Goal: Information Seeking & Learning: Check status

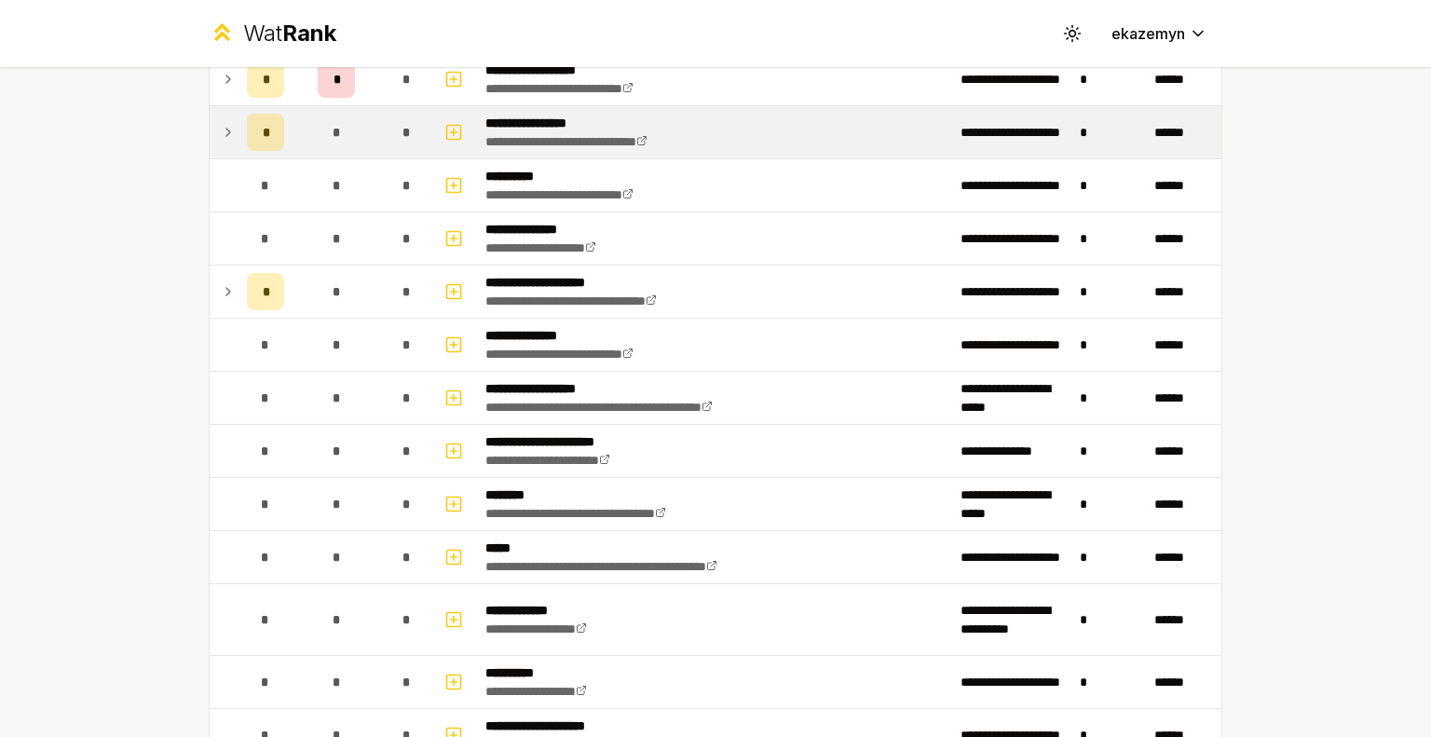
scroll to position [142, 0]
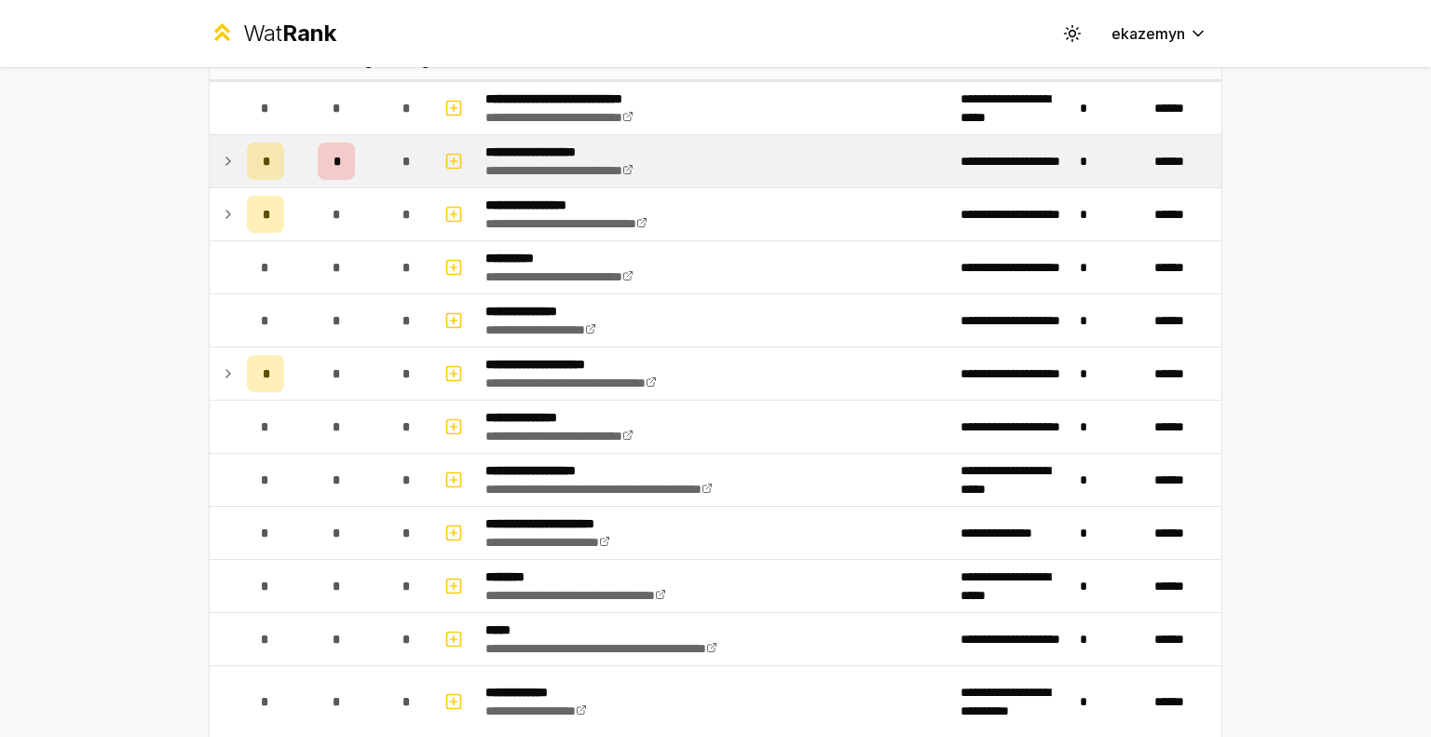
click at [416, 161] on div "*" at bounding box center [407, 161] width 37 height 37
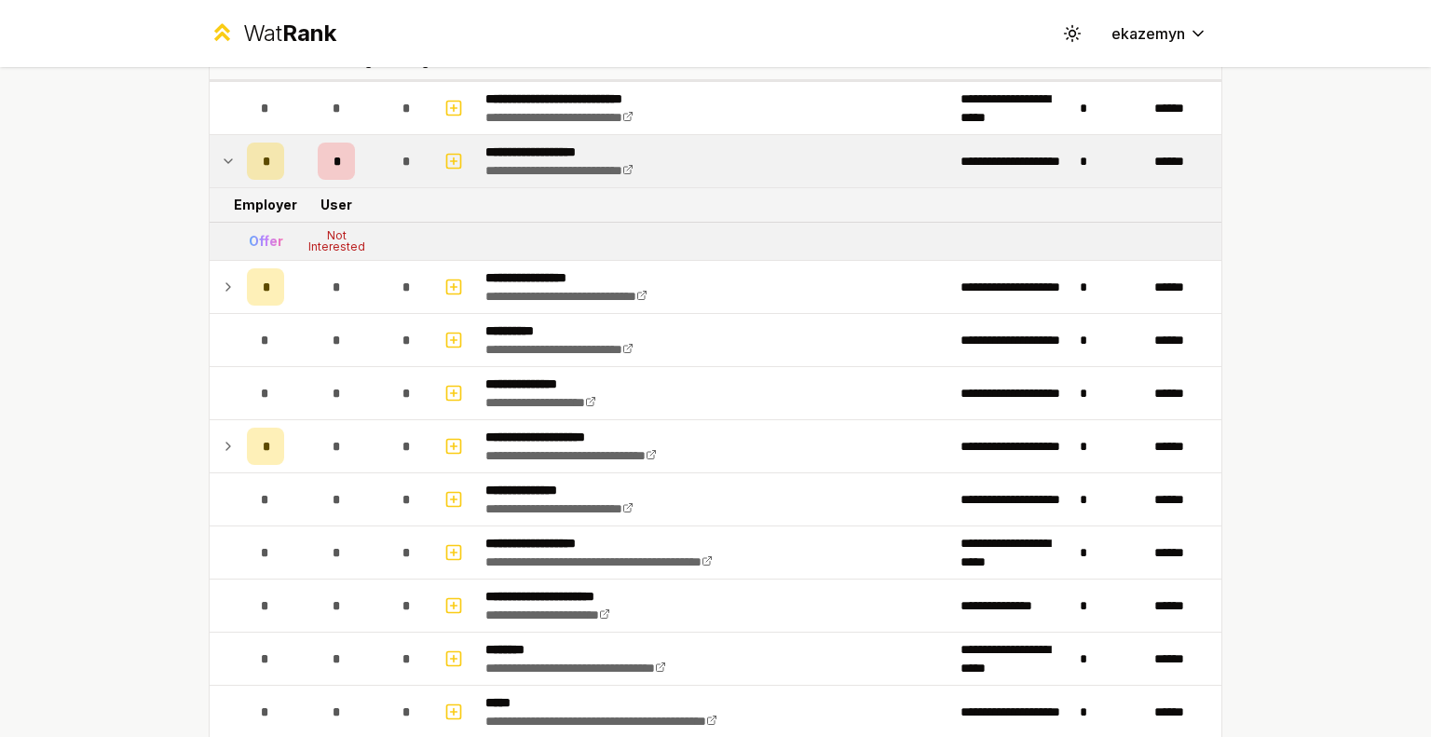
click at [416, 161] on div "*" at bounding box center [407, 161] width 37 height 37
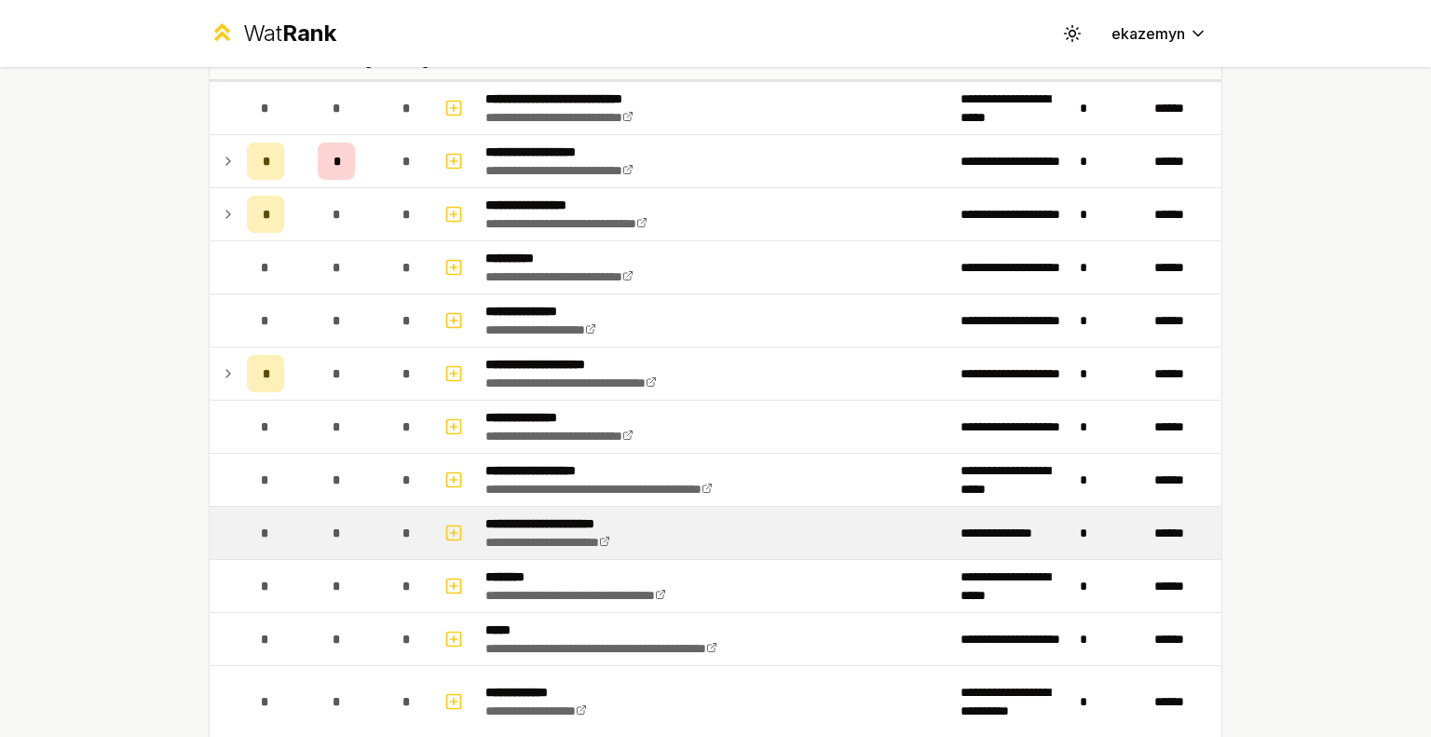
click at [411, 521] on div "*" at bounding box center [407, 532] width 37 height 37
click at [533, 529] on p "**********" at bounding box center [567, 523] width 162 height 19
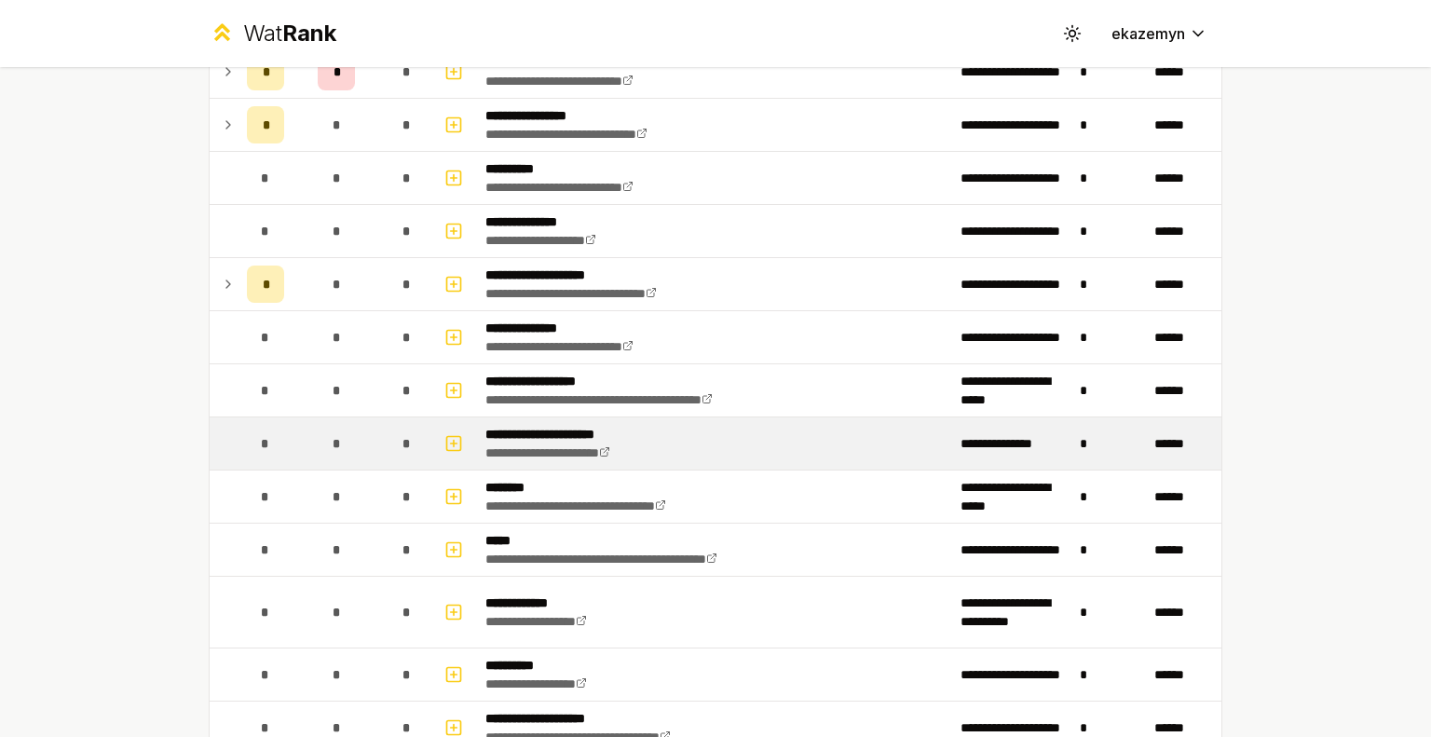
scroll to position [231, 0]
click at [446, 445] on icon "button" at bounding box center [454, 443] width 19 height 22
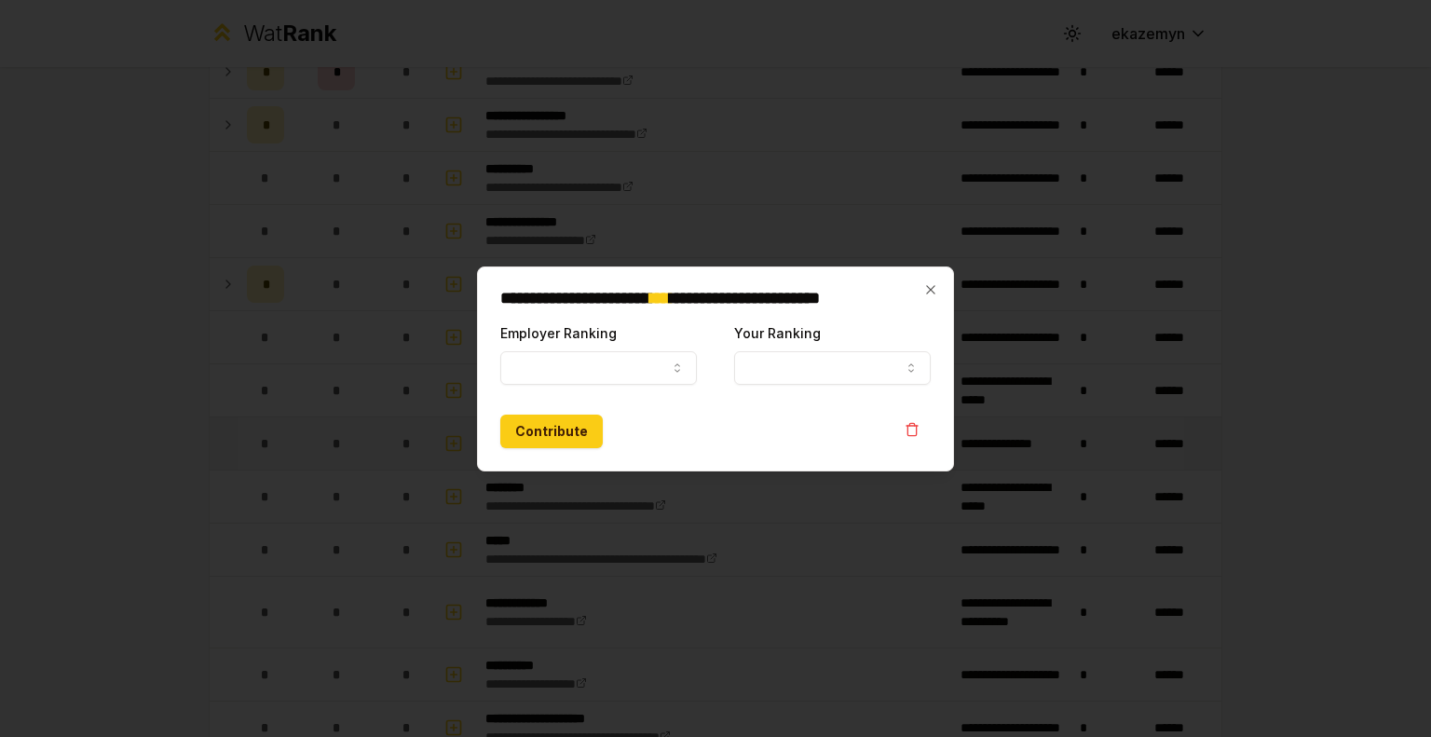
select select
click at [934, 286] on icon "button" at bounding box center [930, 289] width 8 height 8
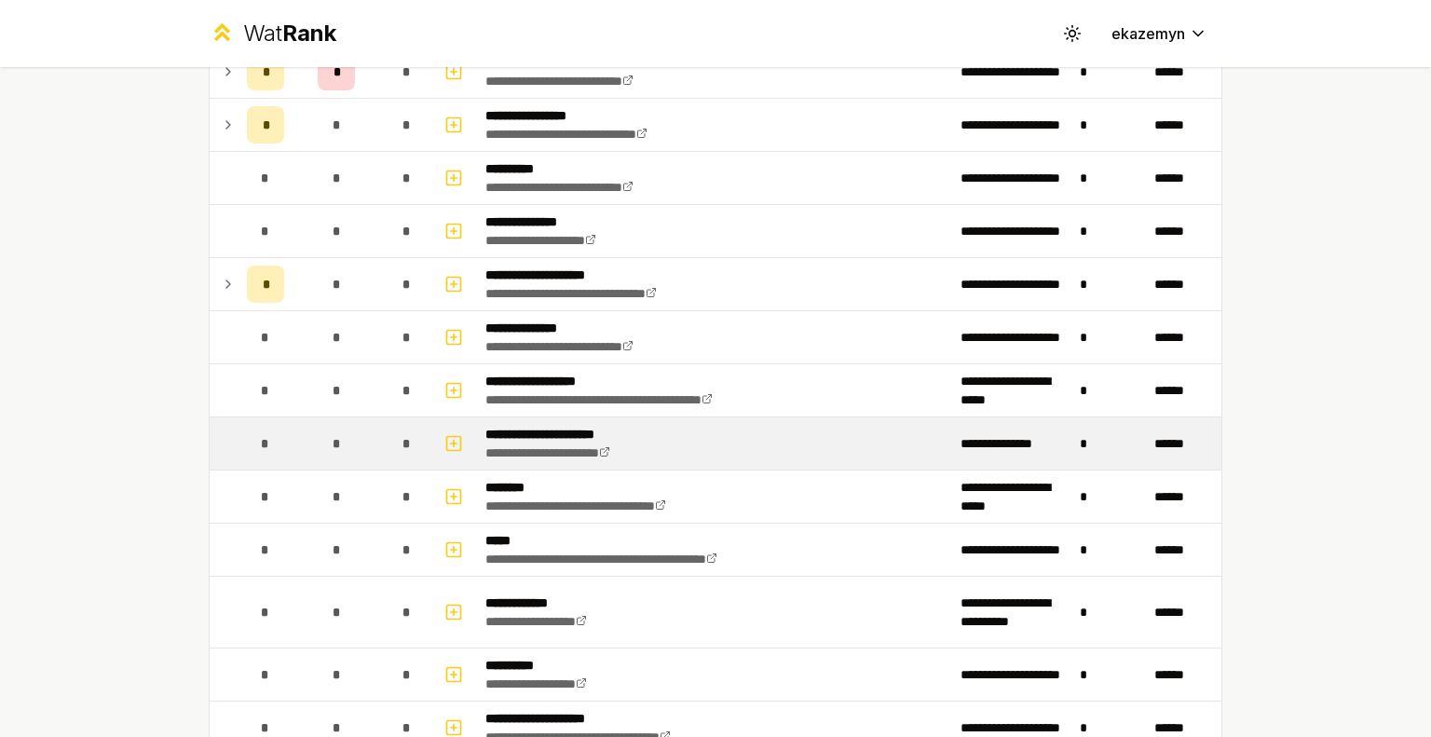
click at [348, 435] on td "*" at bounding box center [336, 444] width 89 height 52
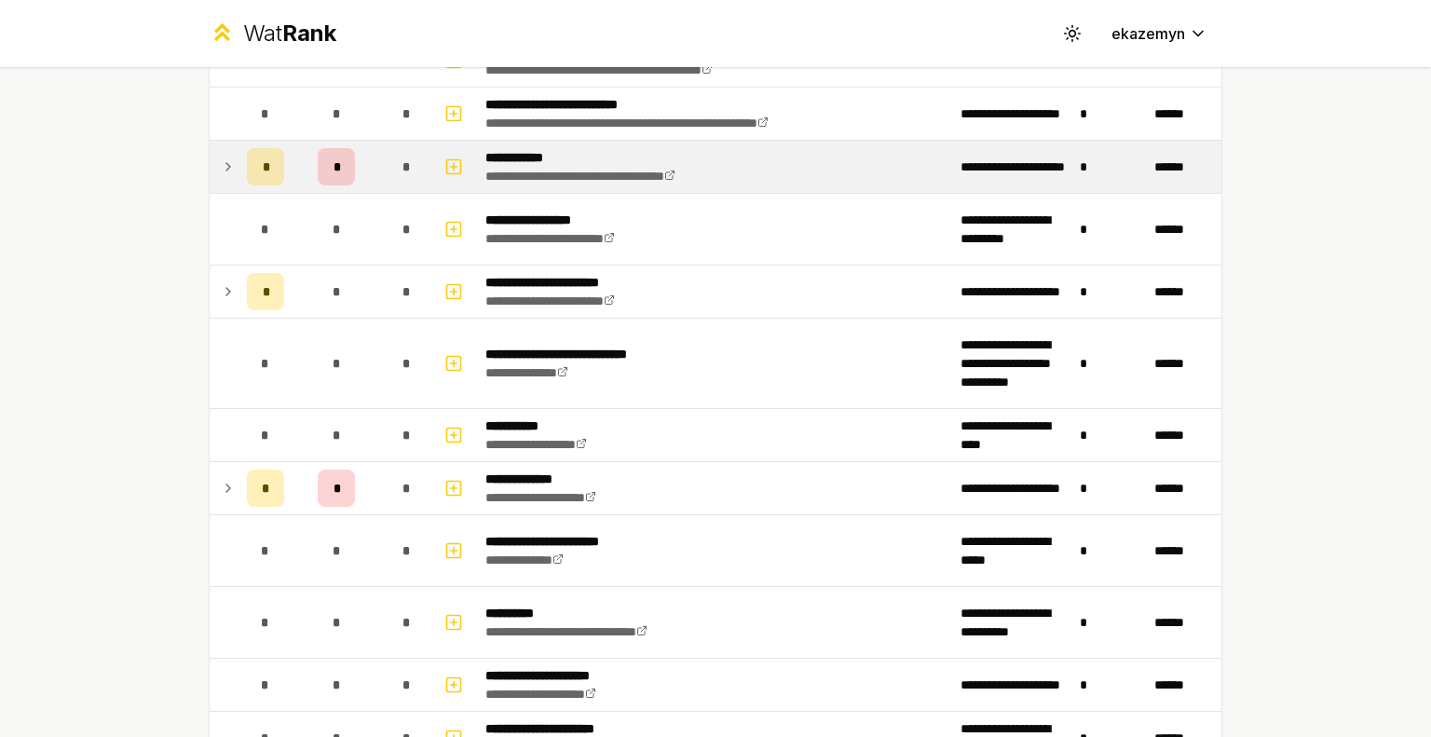
scroll to position [1994, 0]
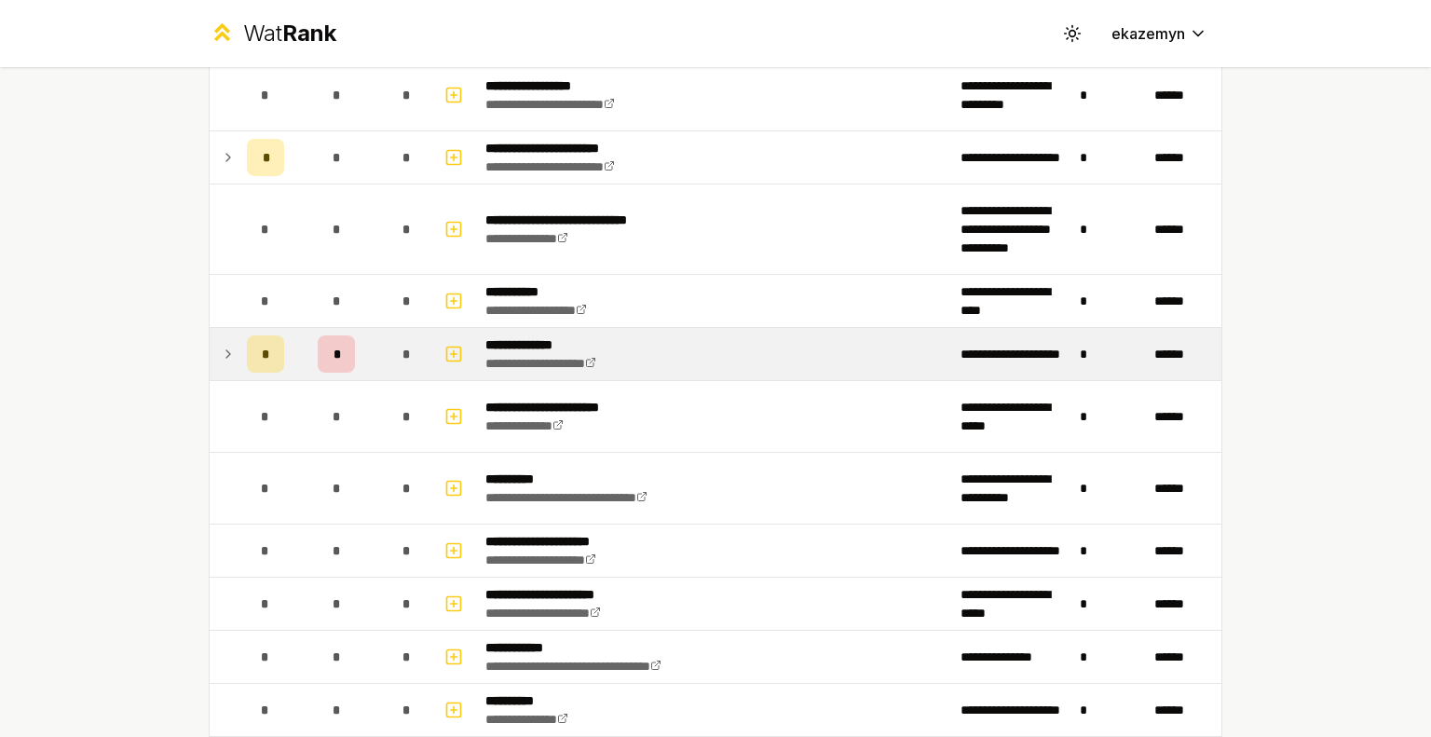
click at [340, 342] on div "*" at bounding box center [336, 354] width 37 height 37
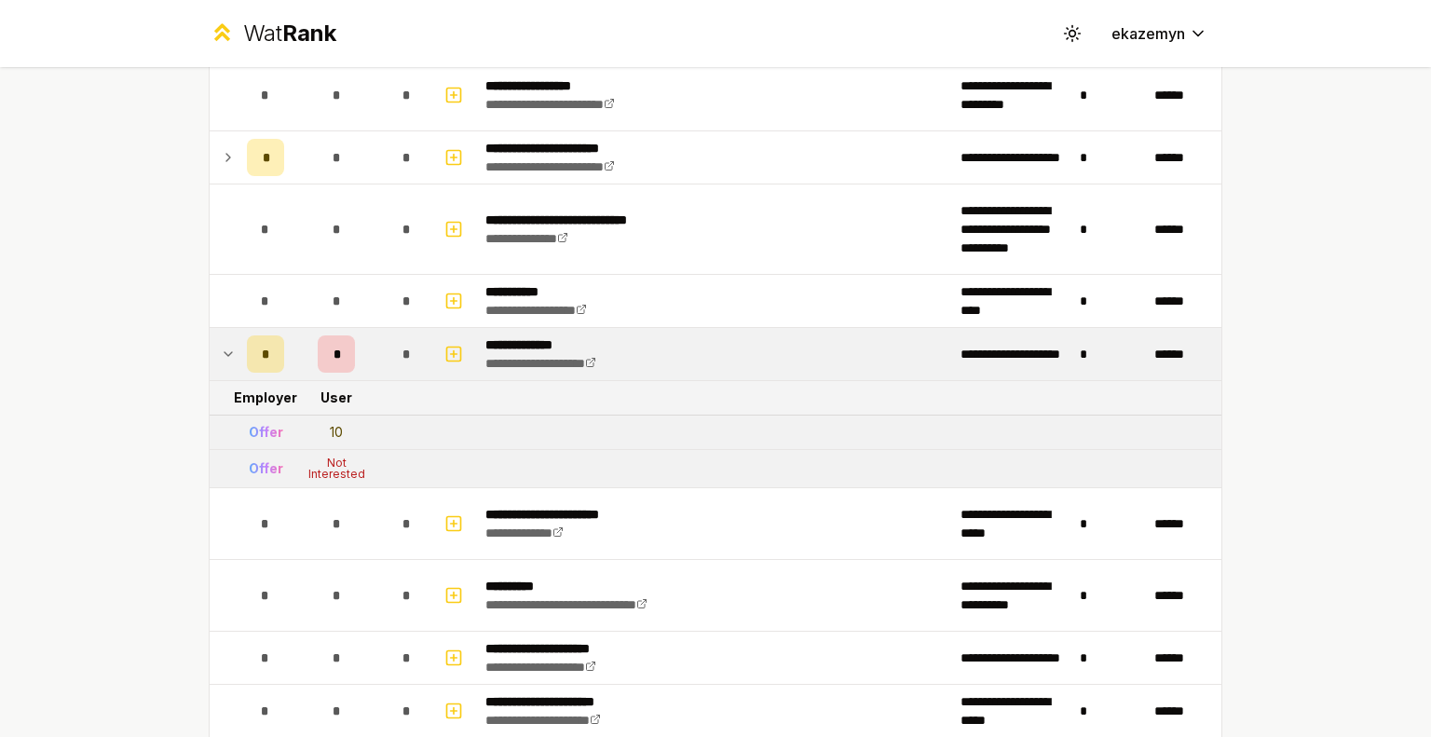
click at [276, 439] on td "Offer" at bounding box center [266, 433] width 52 height 34
click at [261, 462] on div "Offer" at bounding box center [266, 468] width 34 height 19
click at [256, 427] on div "Offer" at bounding box center [266, 432] width 34 height 19
click at [330, 424] on div "10" at bounding box center [336, 432] width 13 height 19
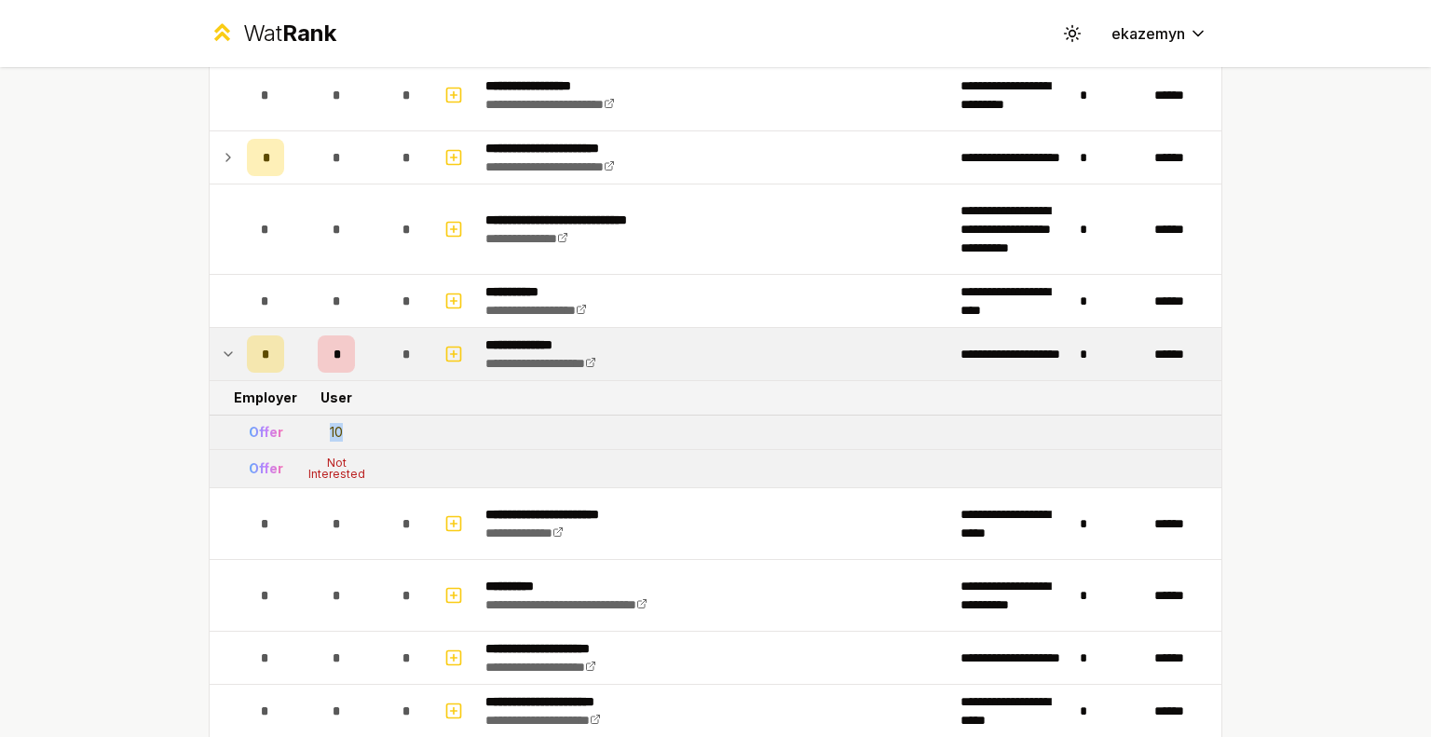
click at [330, 424] on div "10" at bounding box center [336, 432] width 13 height 19
click at [369, 343] on td "*" at bounding box center [336, 354] width 89 height 52
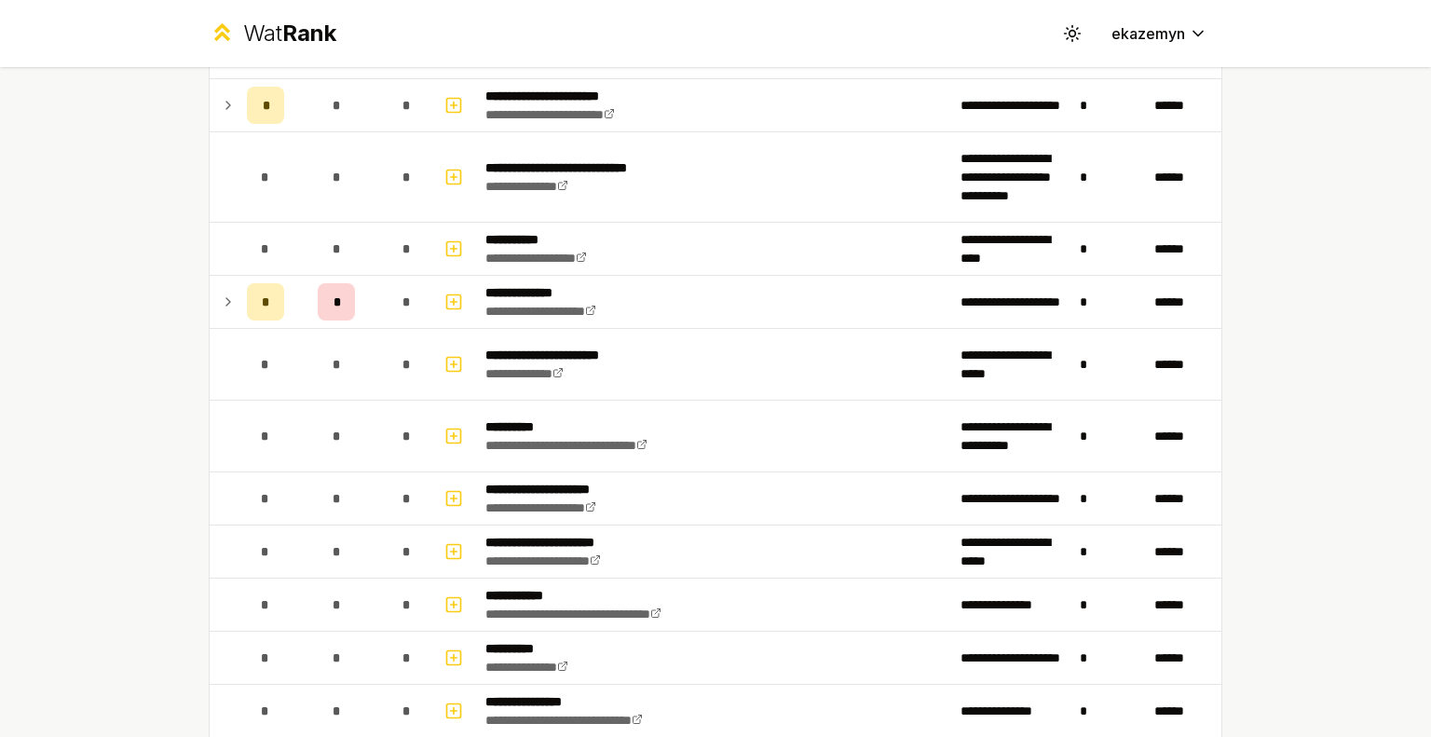
scroll to position [2047, 0]
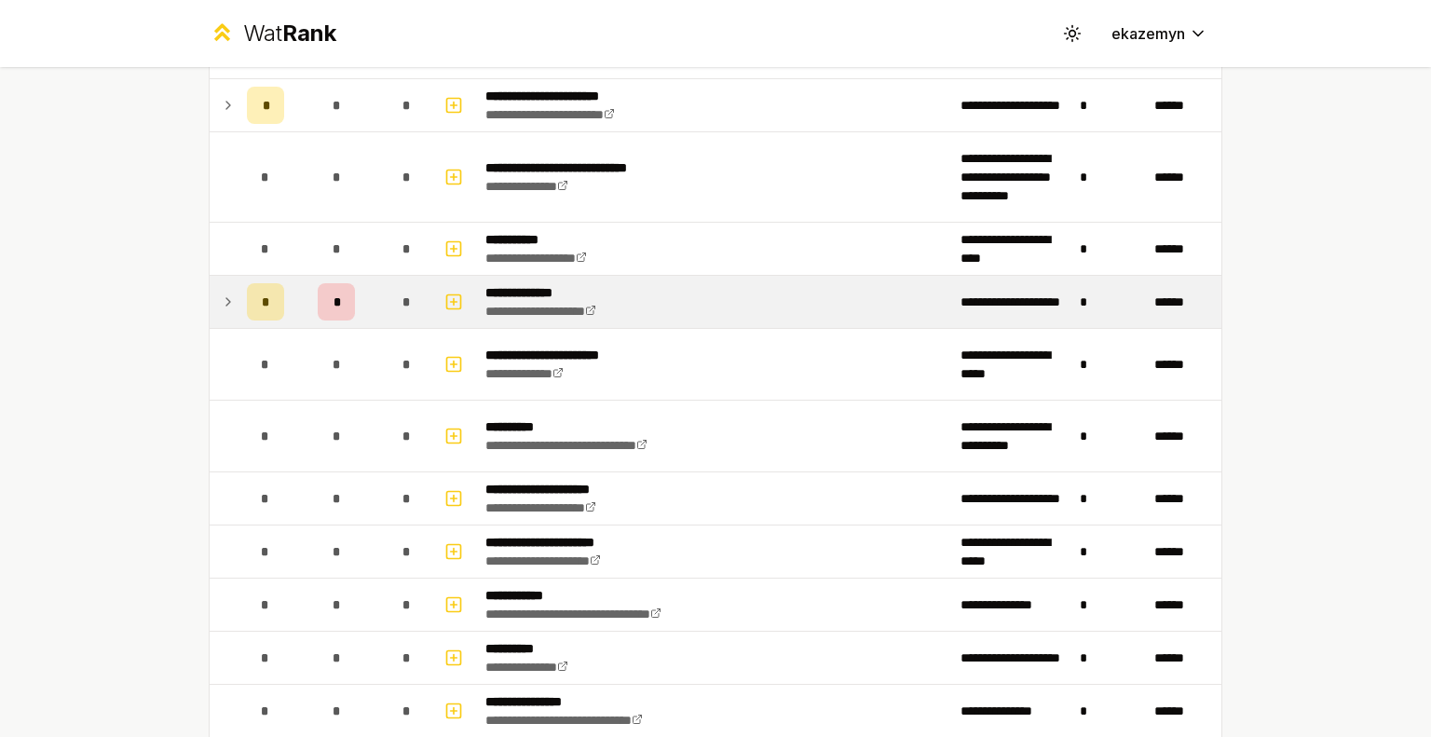
click at [369, 288] on td "*" at bounding box center [336, 302] width 89 height 52
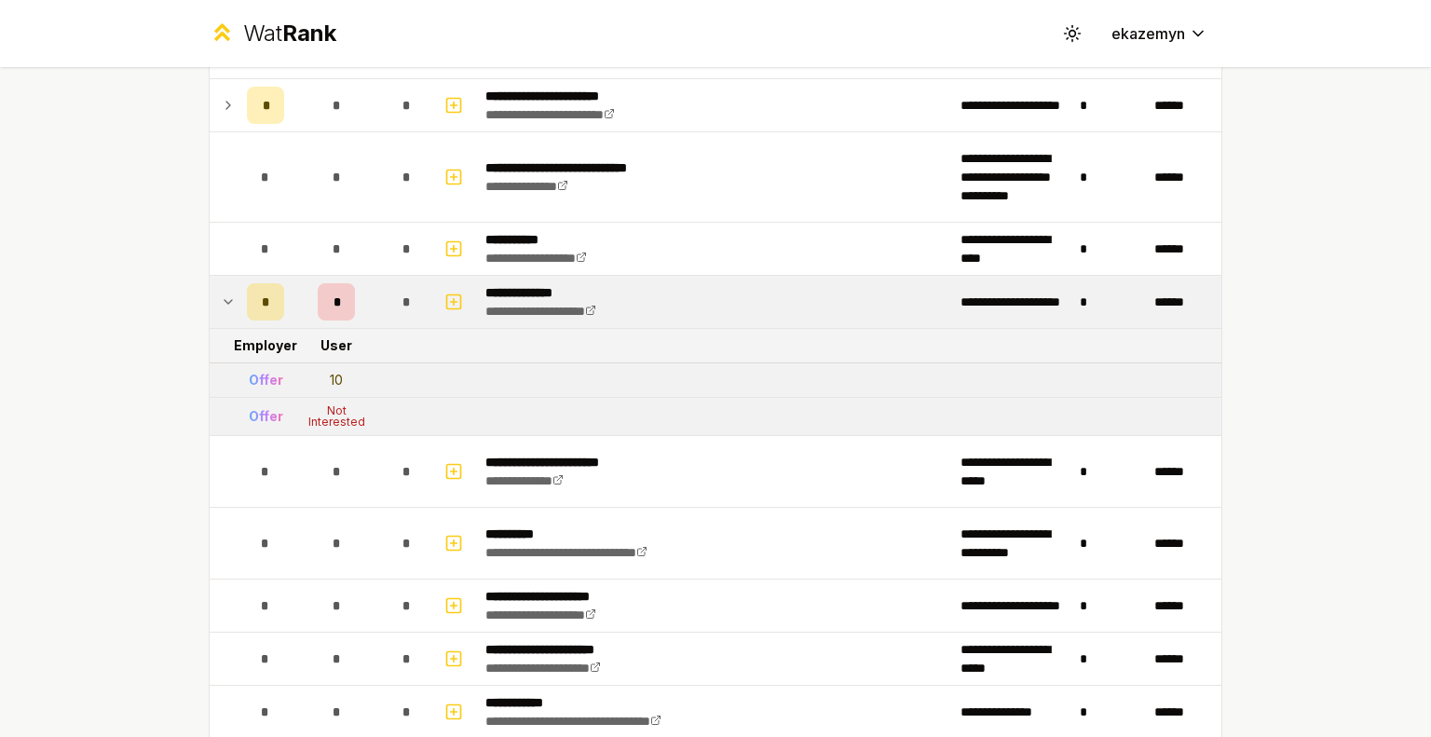
click at [369, 288] on td "*" at bounding box center [336, 302] width 89 height 52
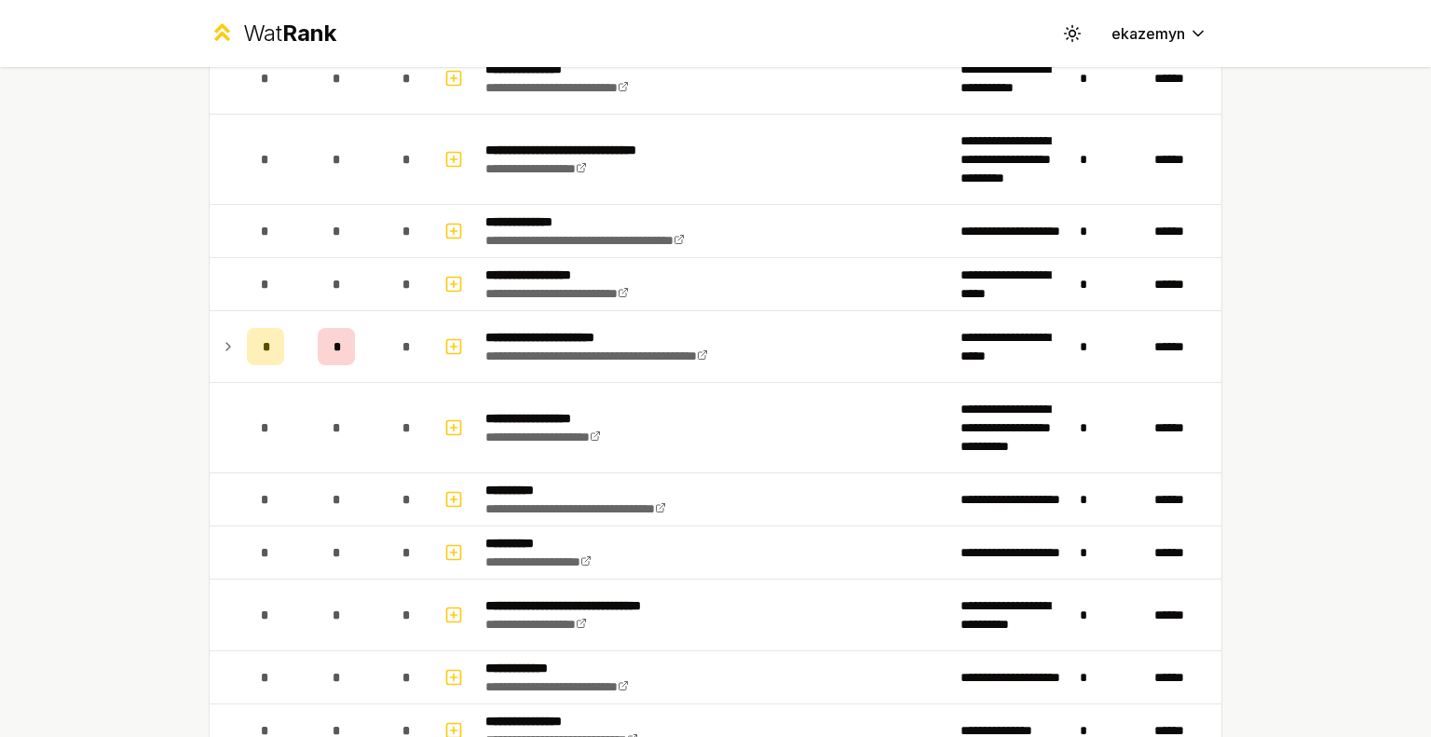
scroll to position [2887, 0]
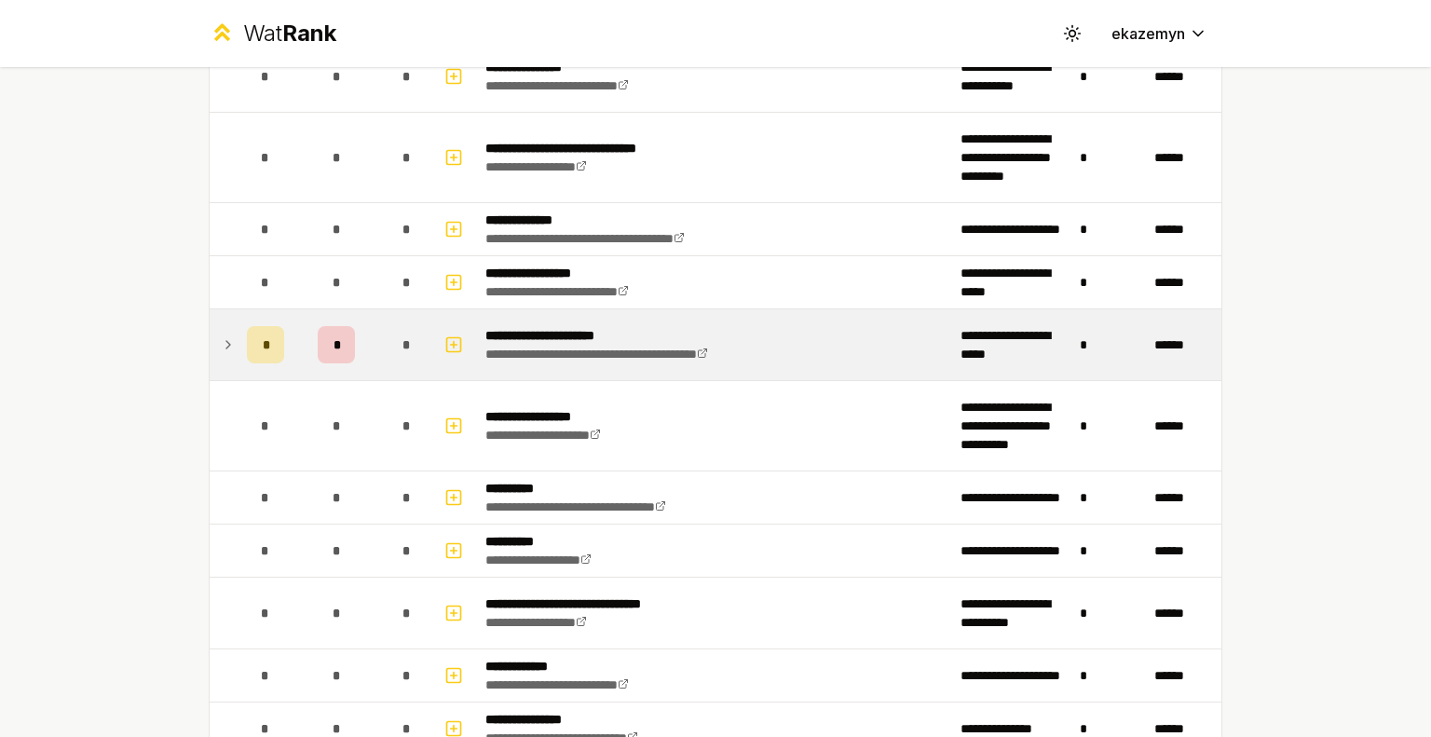
click at [356, 338] on td "*" at bounding box center [336, 344] width 89 height 71
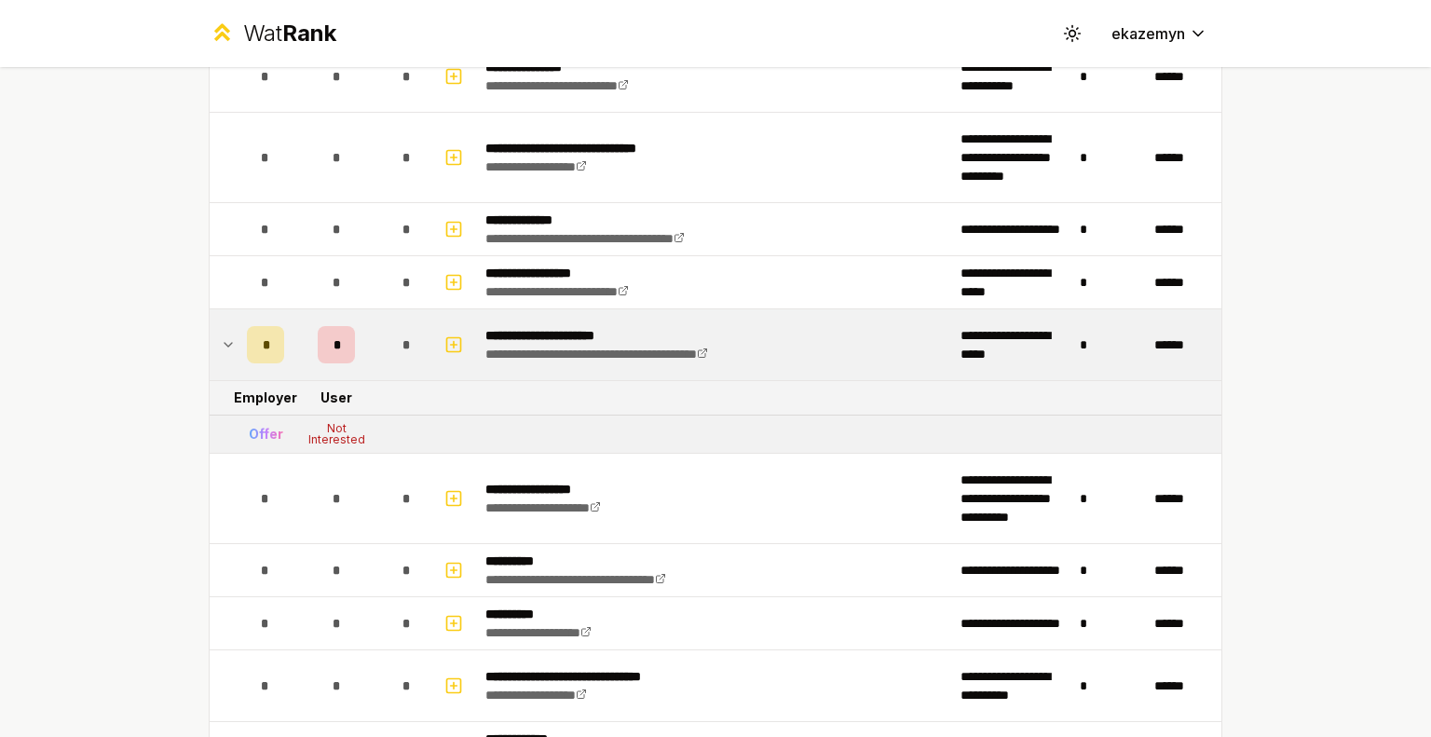
click at [356, 338] on td "*" at bounding box center [336, 344] width 89 height 71
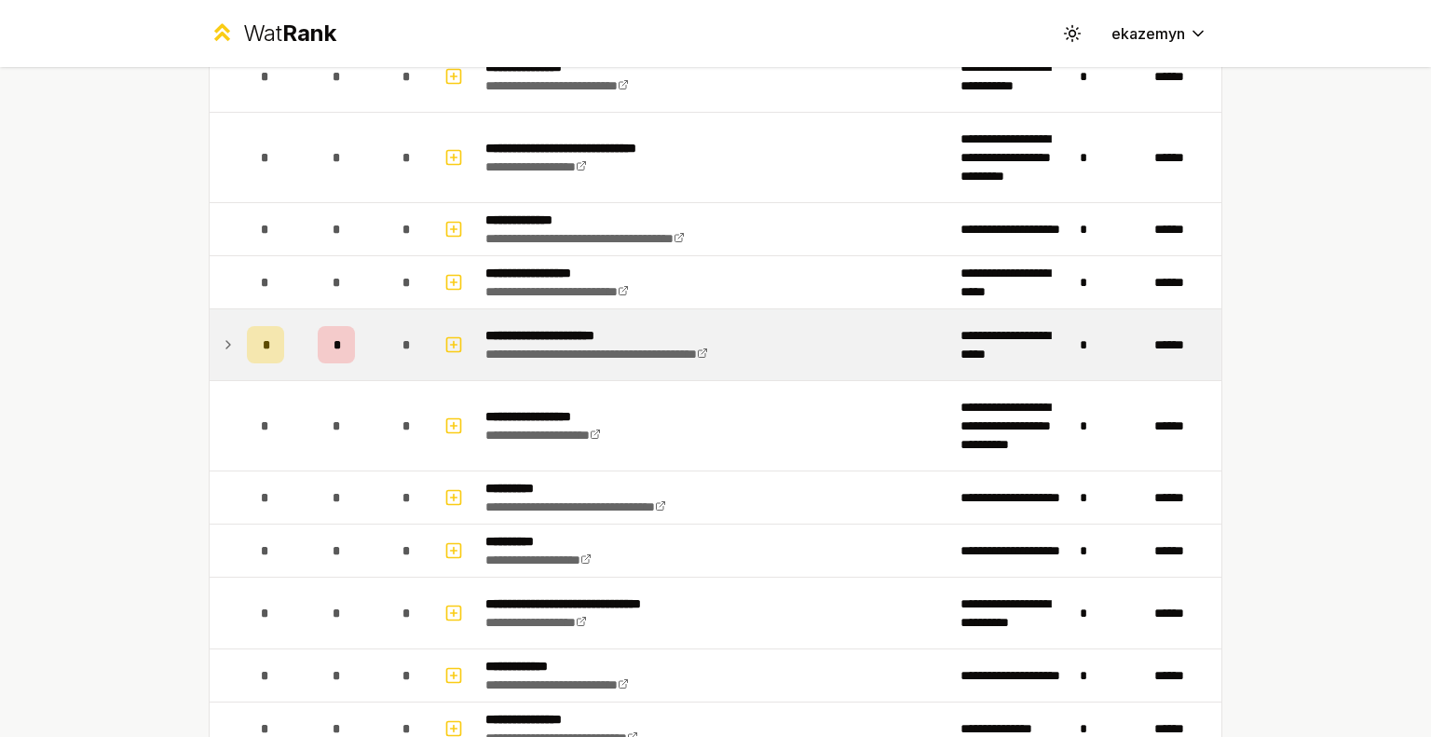
click at [356, 338] on td "*" at bounding box center [336, 344] width 89 height 71
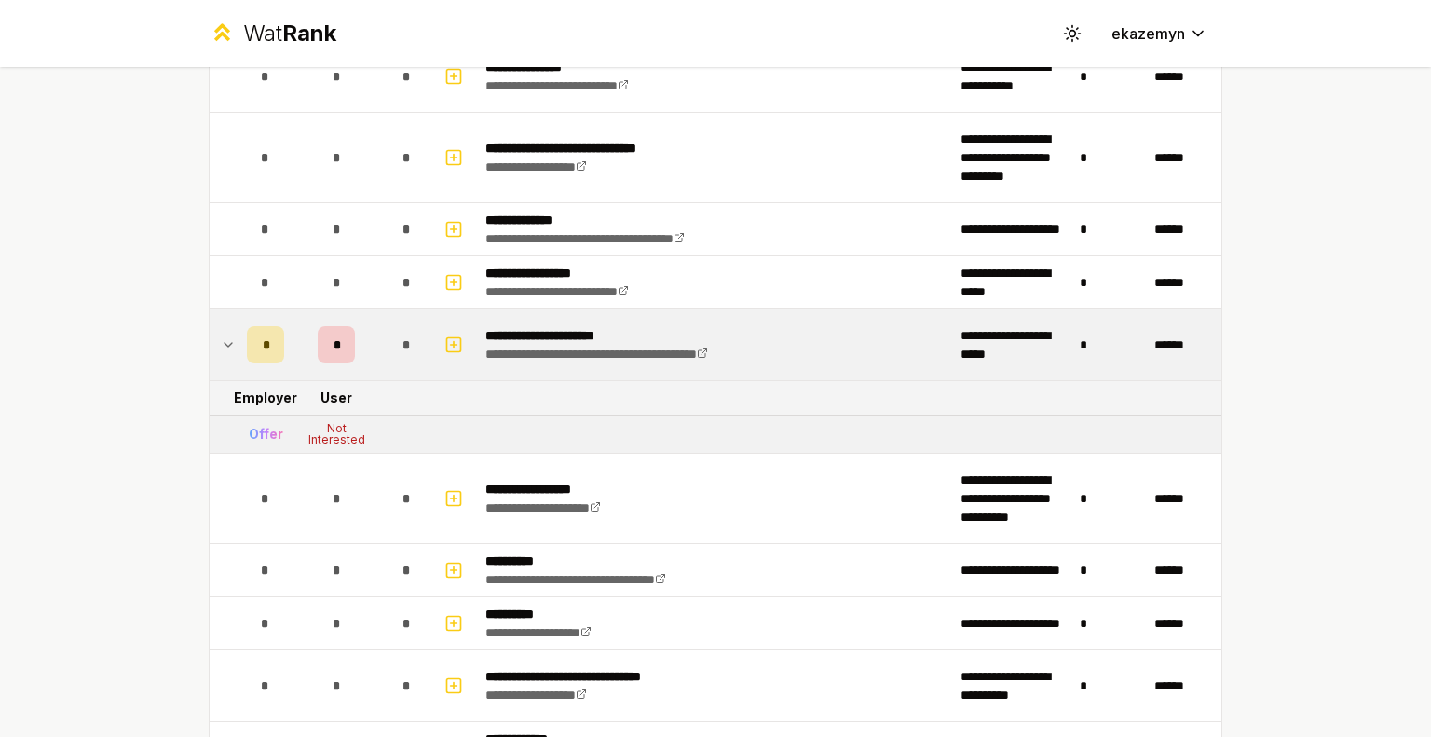
click at [356, 338] on td "*" at bounding box center [336, 344] width 89 height 71
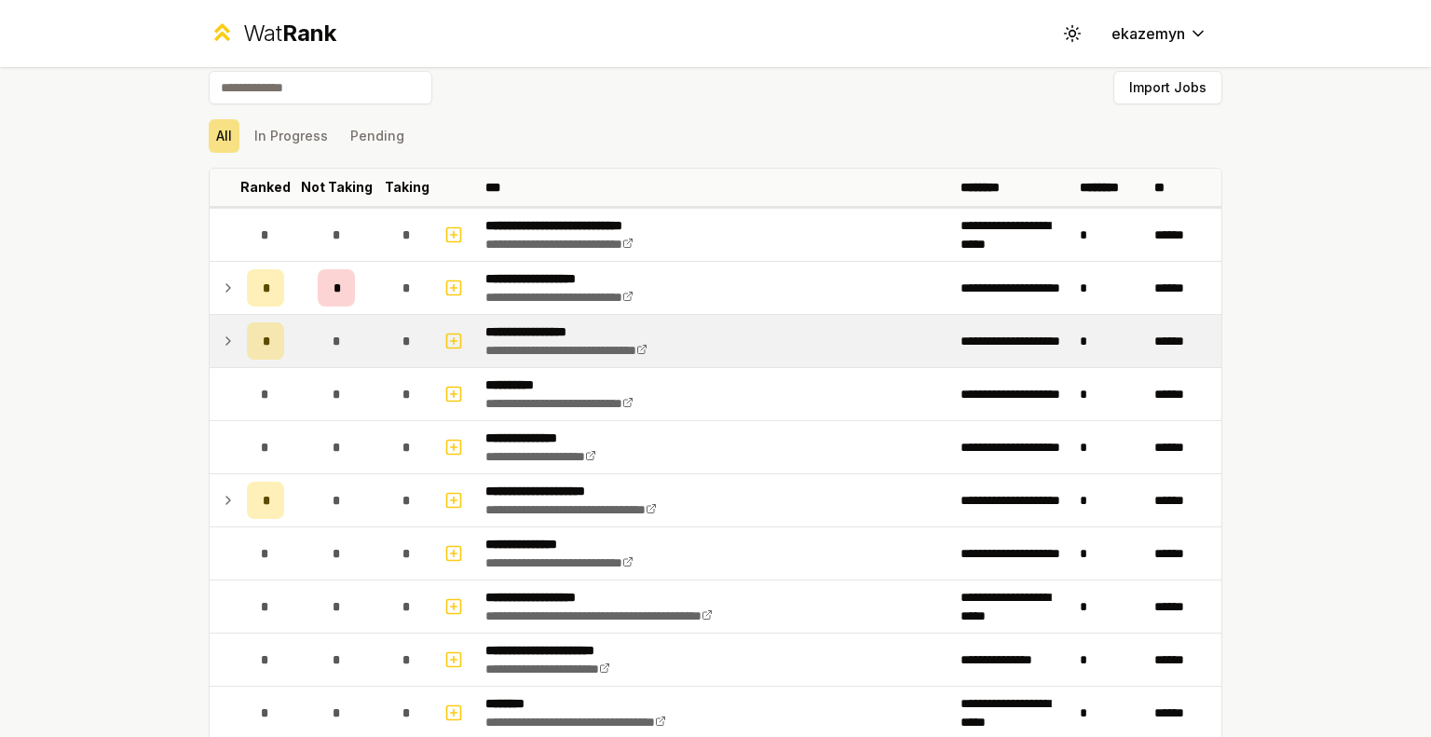
scroll to position [15, 0]
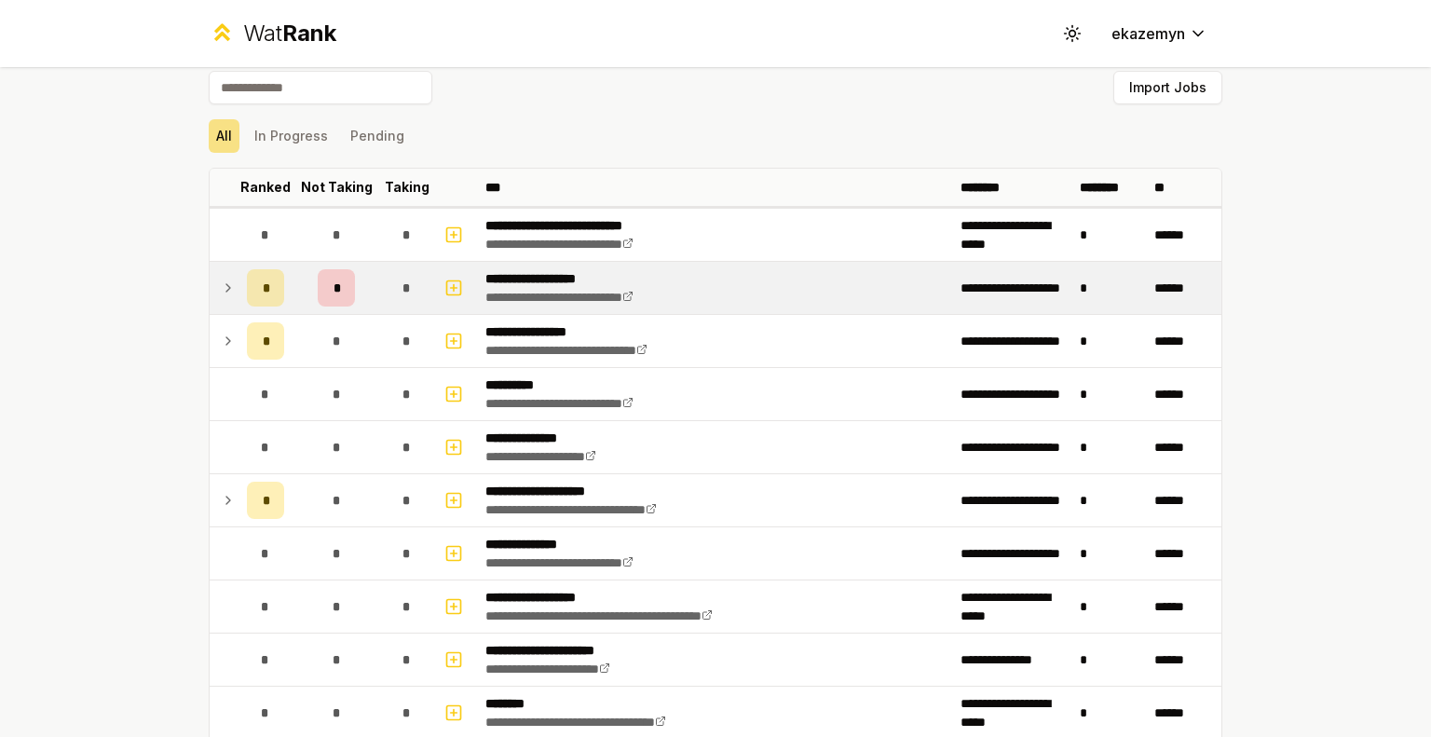
click at [403, 290] on span "*" at bounding box center [407, 288] width 8 height 19
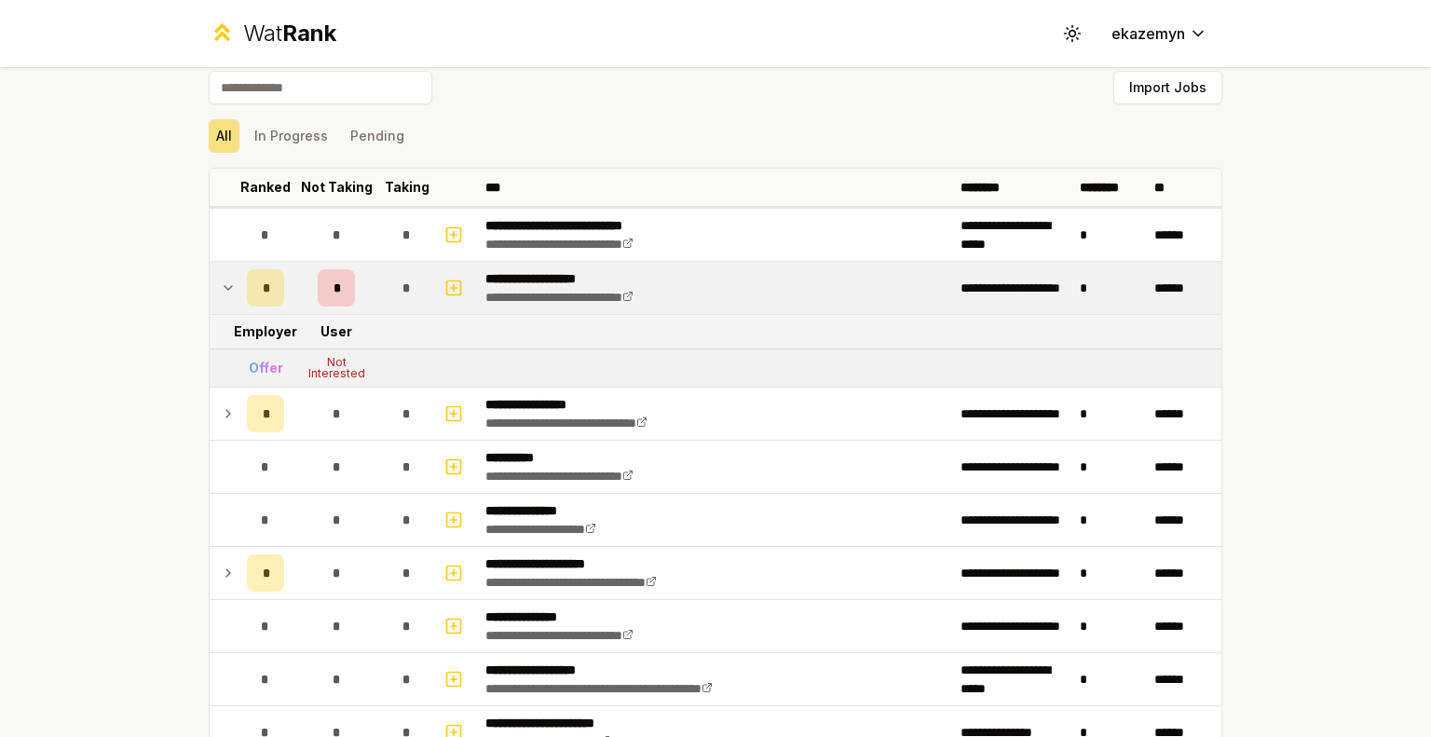
click at [403, 290] on span "*" at bounding box center [407, 288] width 8 height 19
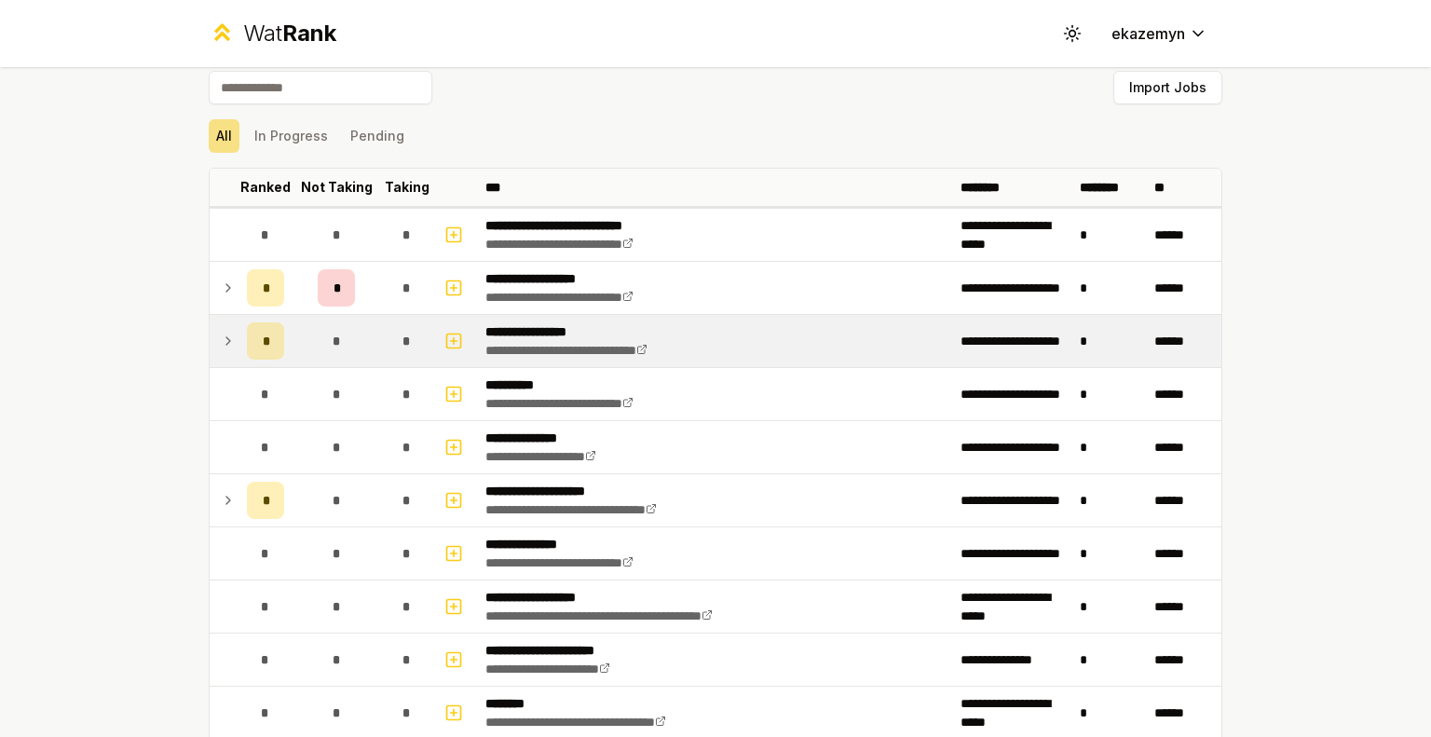
click at [403, 335] on span "*" at bounding box center [407, 341] width 8 height 19
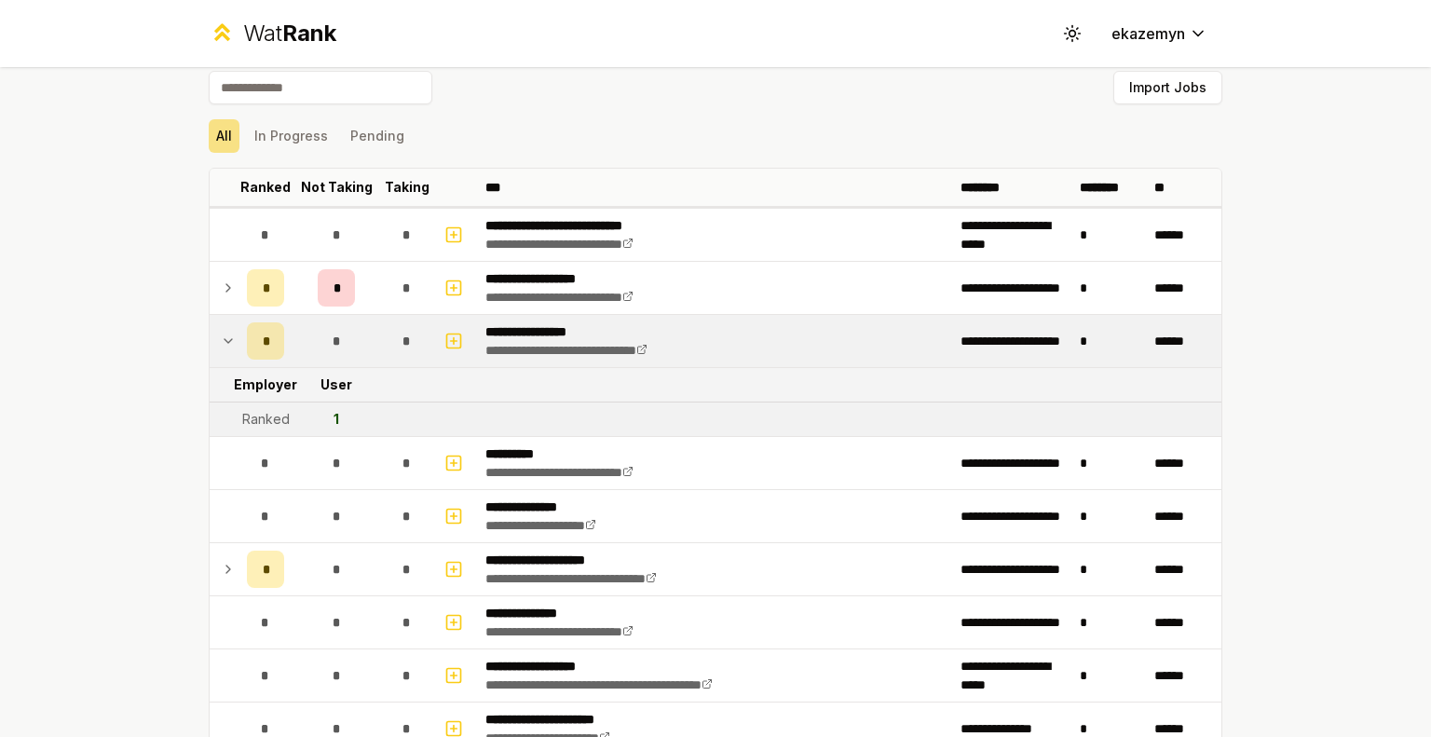
click at [403, 335] on span "*" at bounding box center [407, 341] width 8 height 19
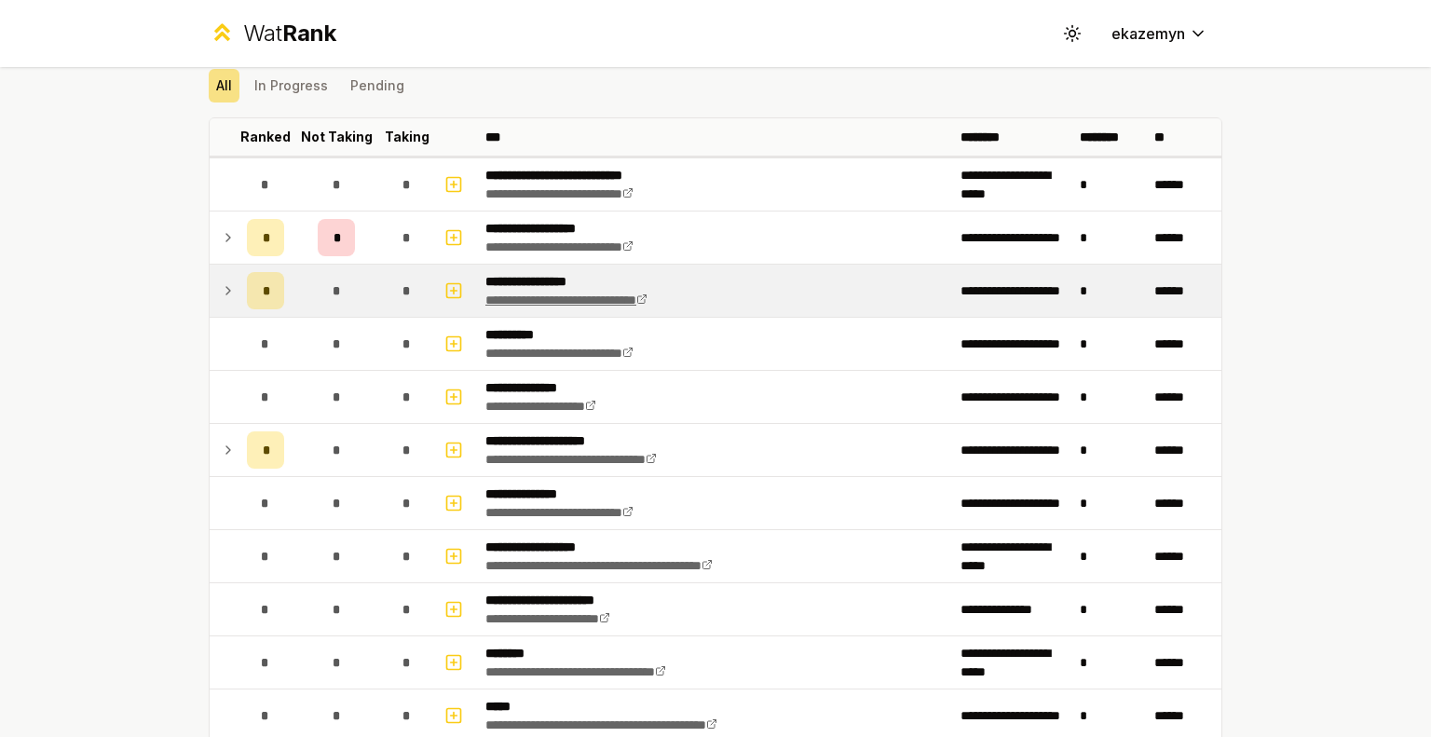
scroll to position [67, 0]
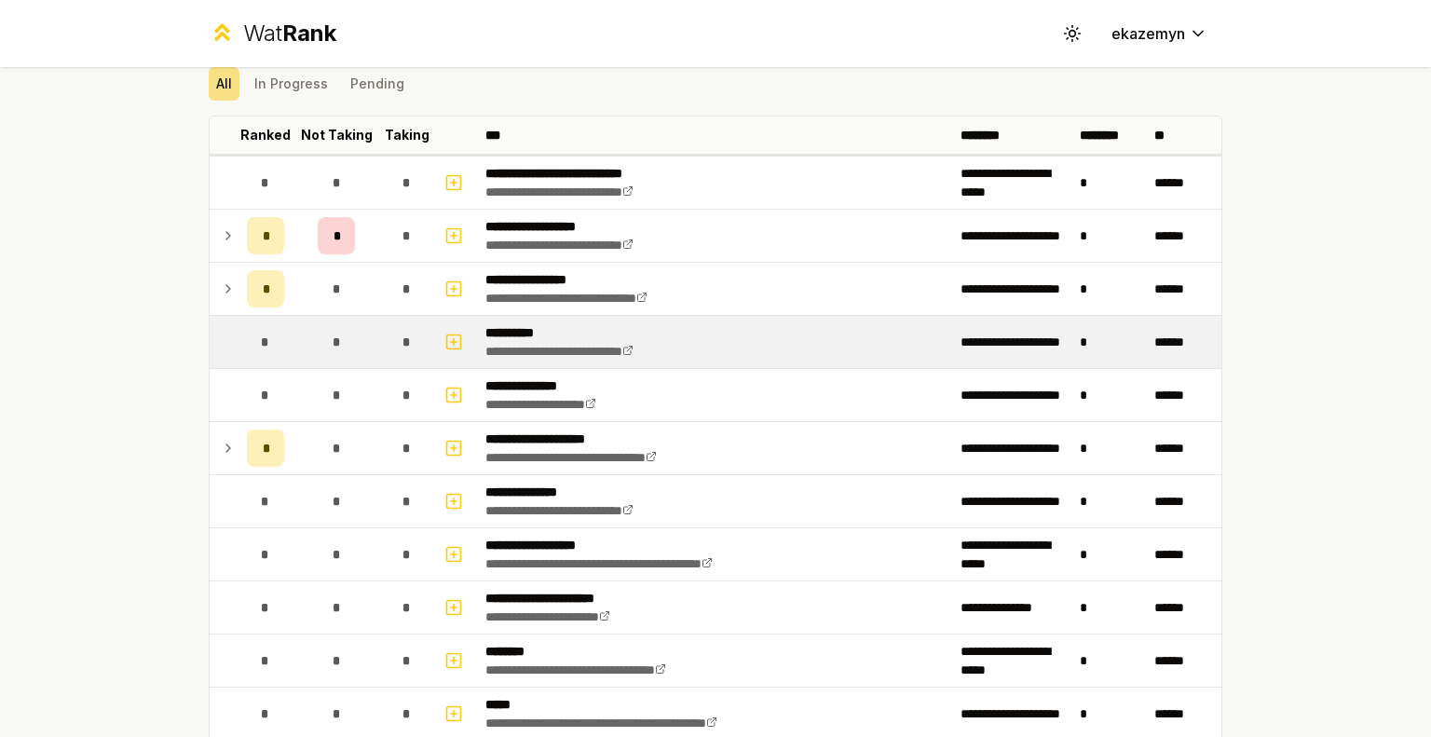
click at [389, 346] on div "*" at bounding box center [407, 341] width 37 height 37
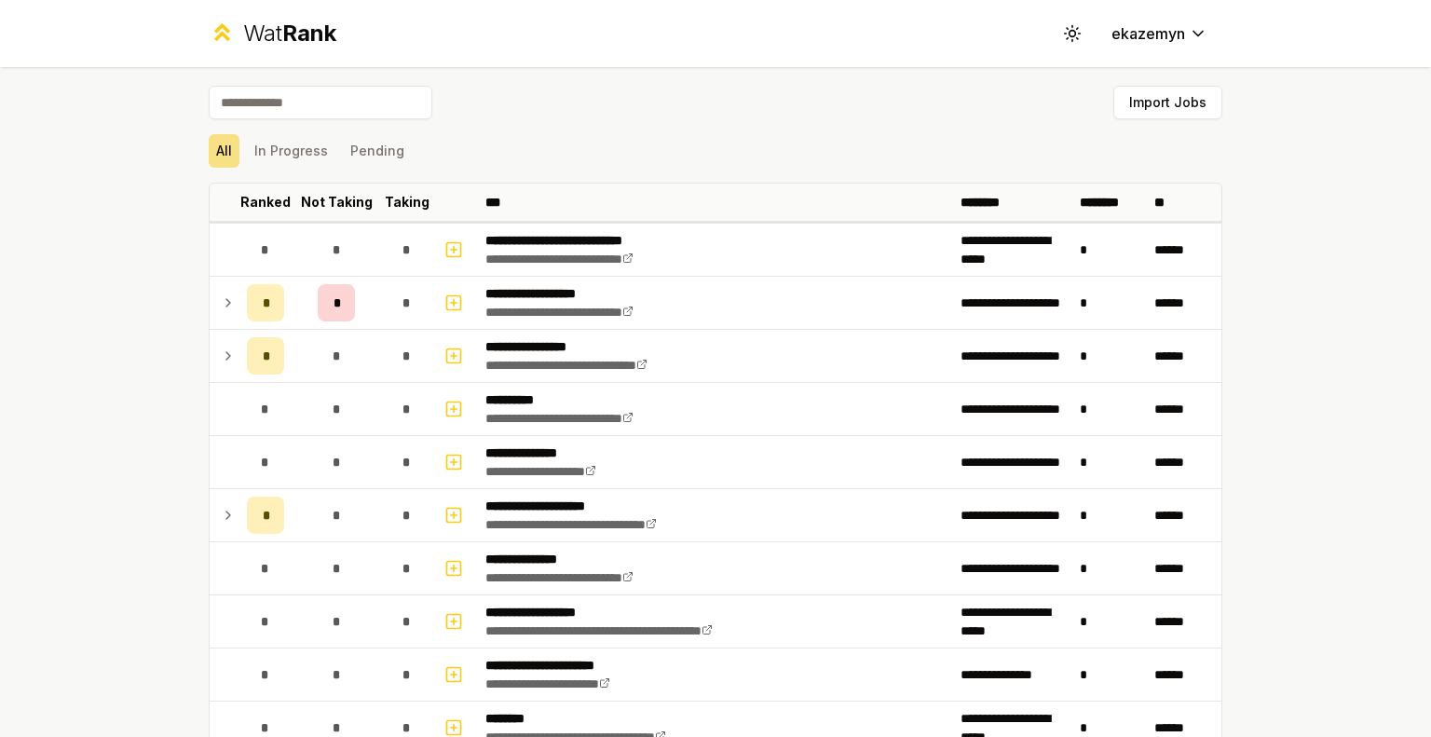
scroll to position [22, 0]
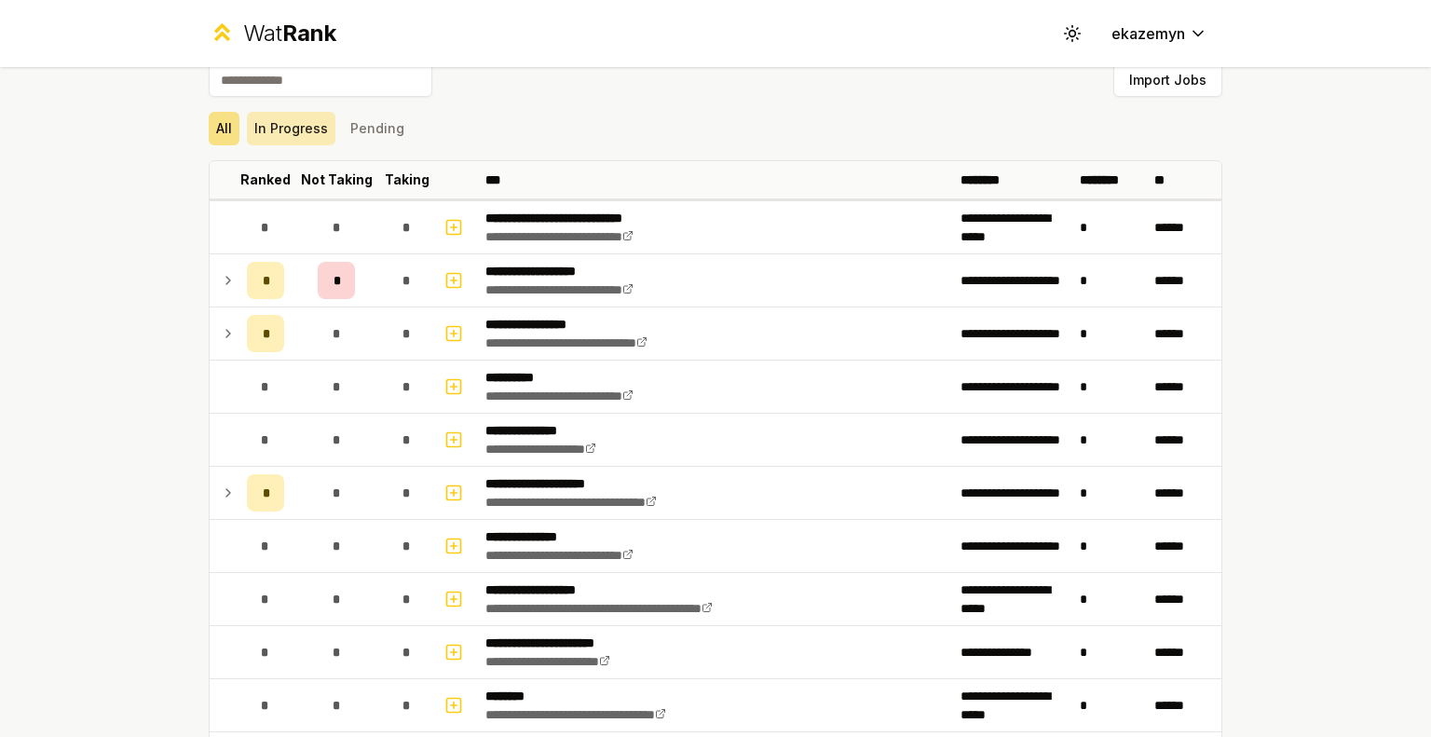
click at [263, 140] on button "In Progress" at bounding box center [291, 129] width 89 height 34
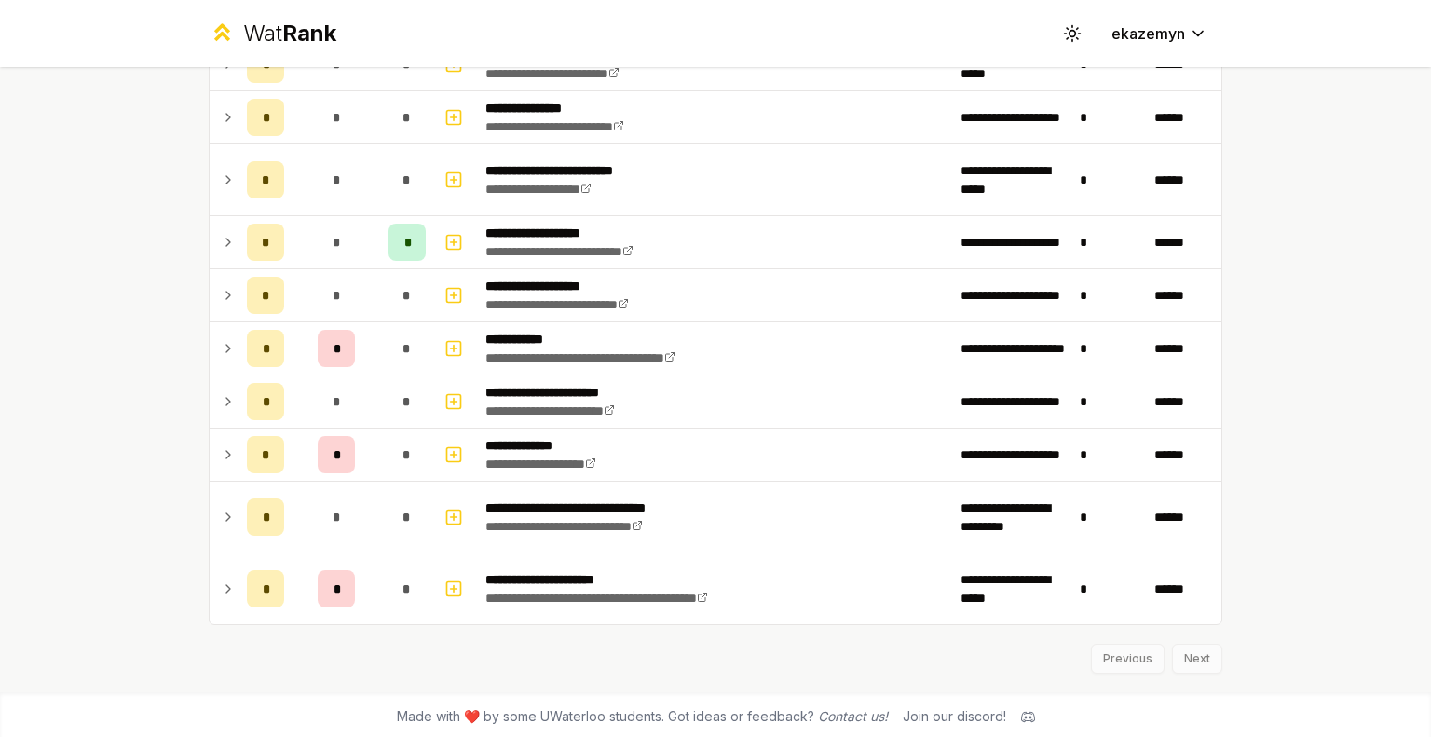
scroll to position [0, 0]
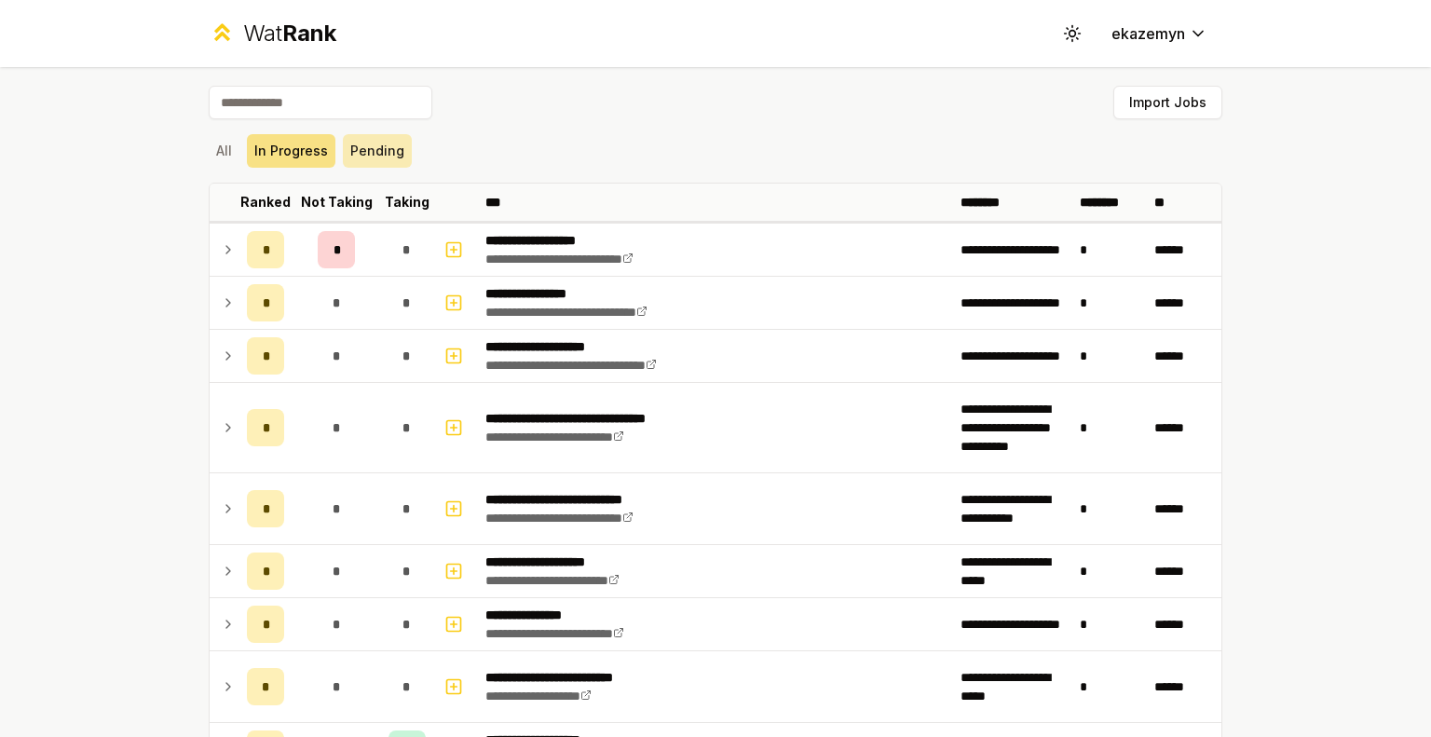
click at [356, 143] on button "Pending" at bounding box center [377, 151] width 69 height 34
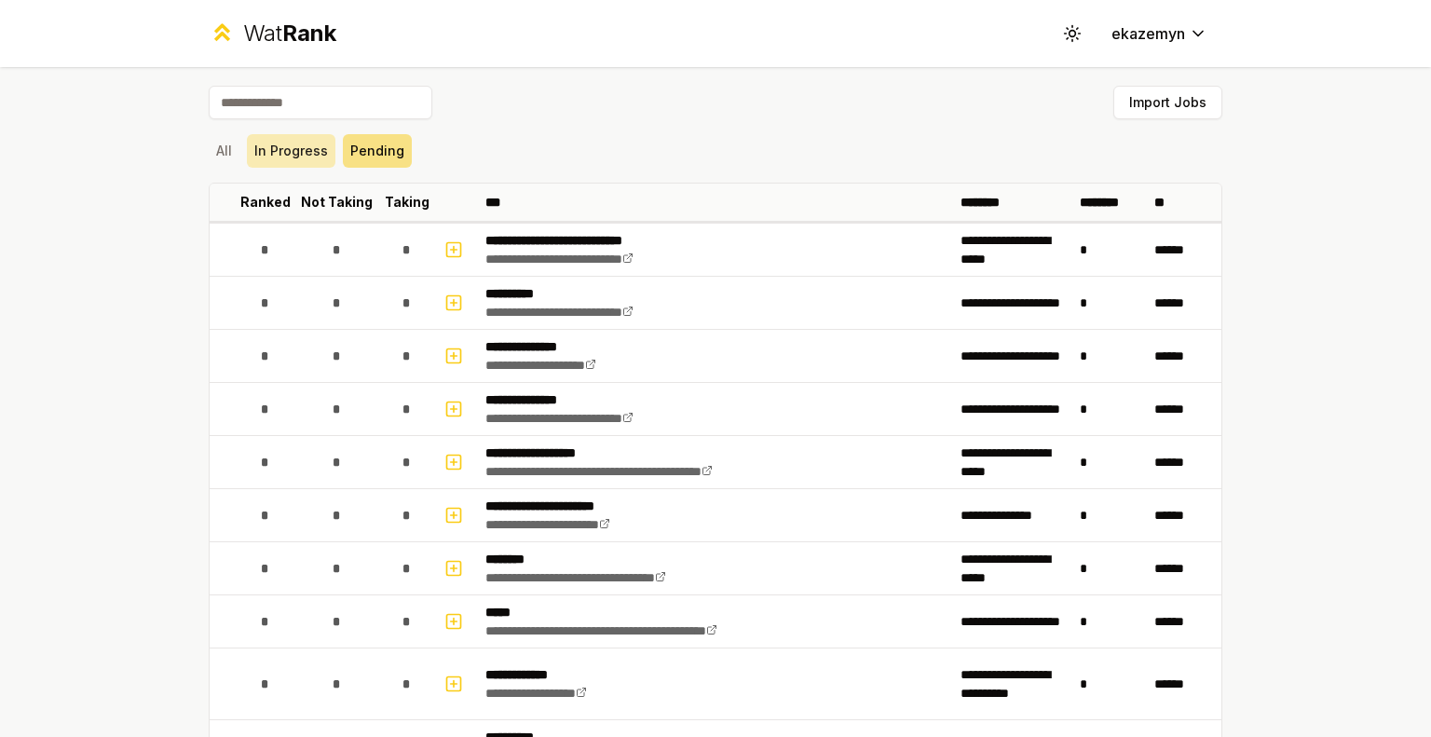
click at [268, 152] on button "In Progress" at bounding box center [291, 151] width 89 height 34
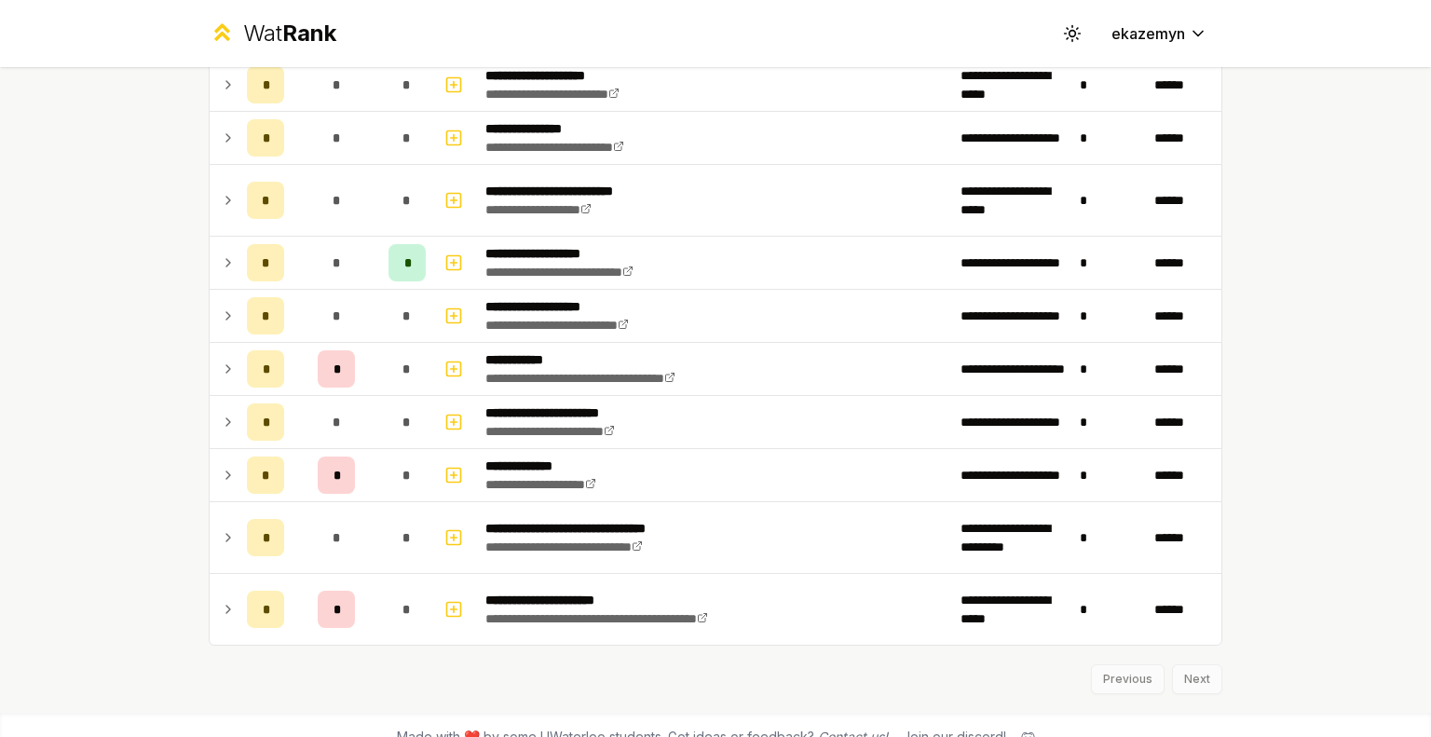
scroll to position [470, 0]
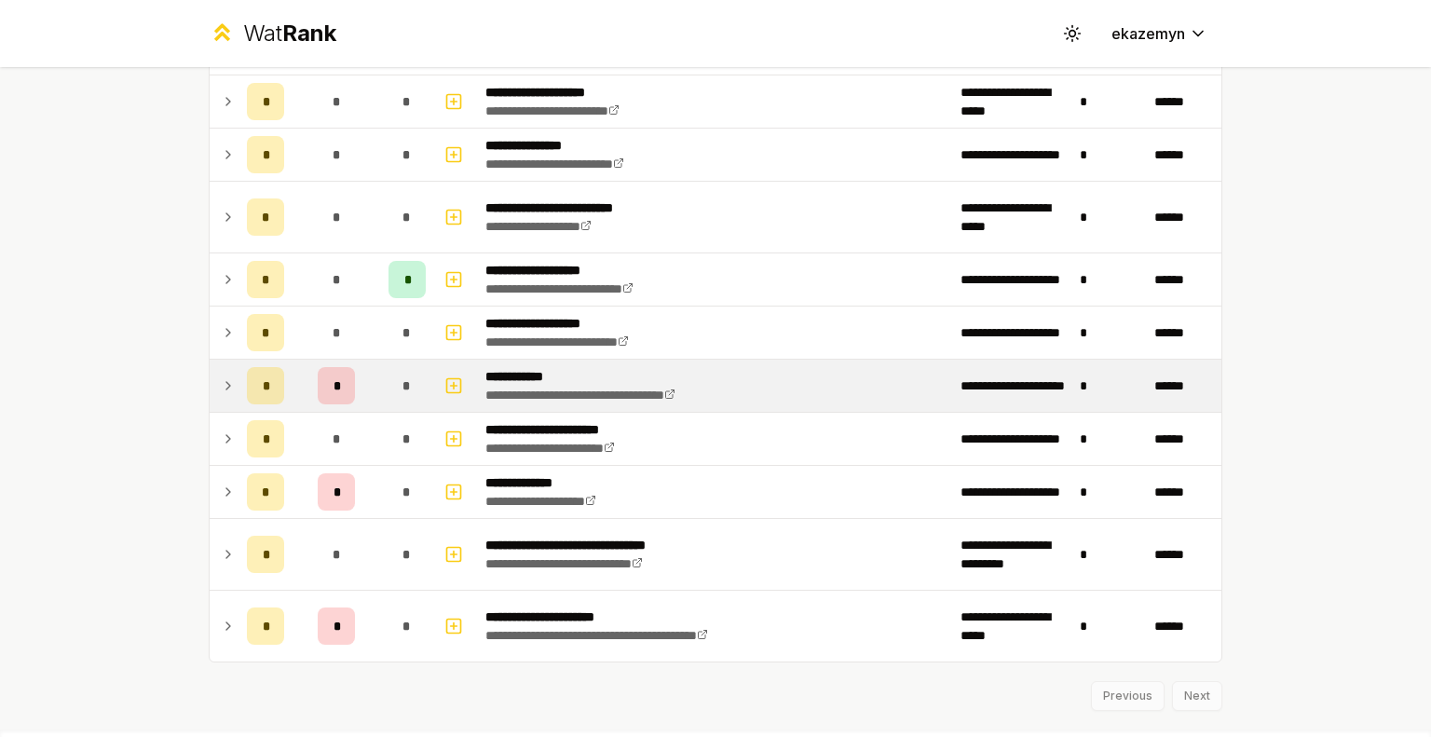
click at [363, 390] on td "*" at bounding box center [336, 386] width 89 height 52
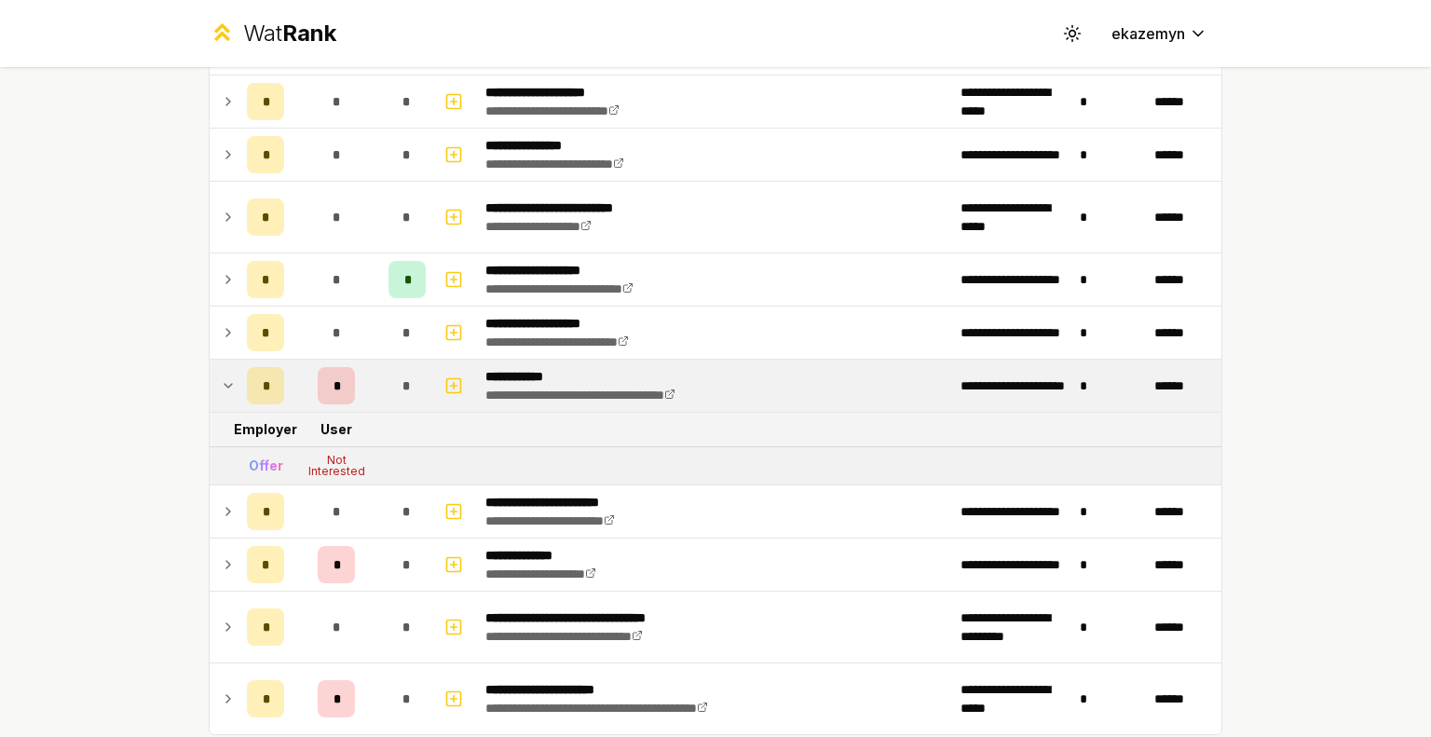
click at [363, 390] on td "*" at bounding box center [336, 386] width 89 height 52
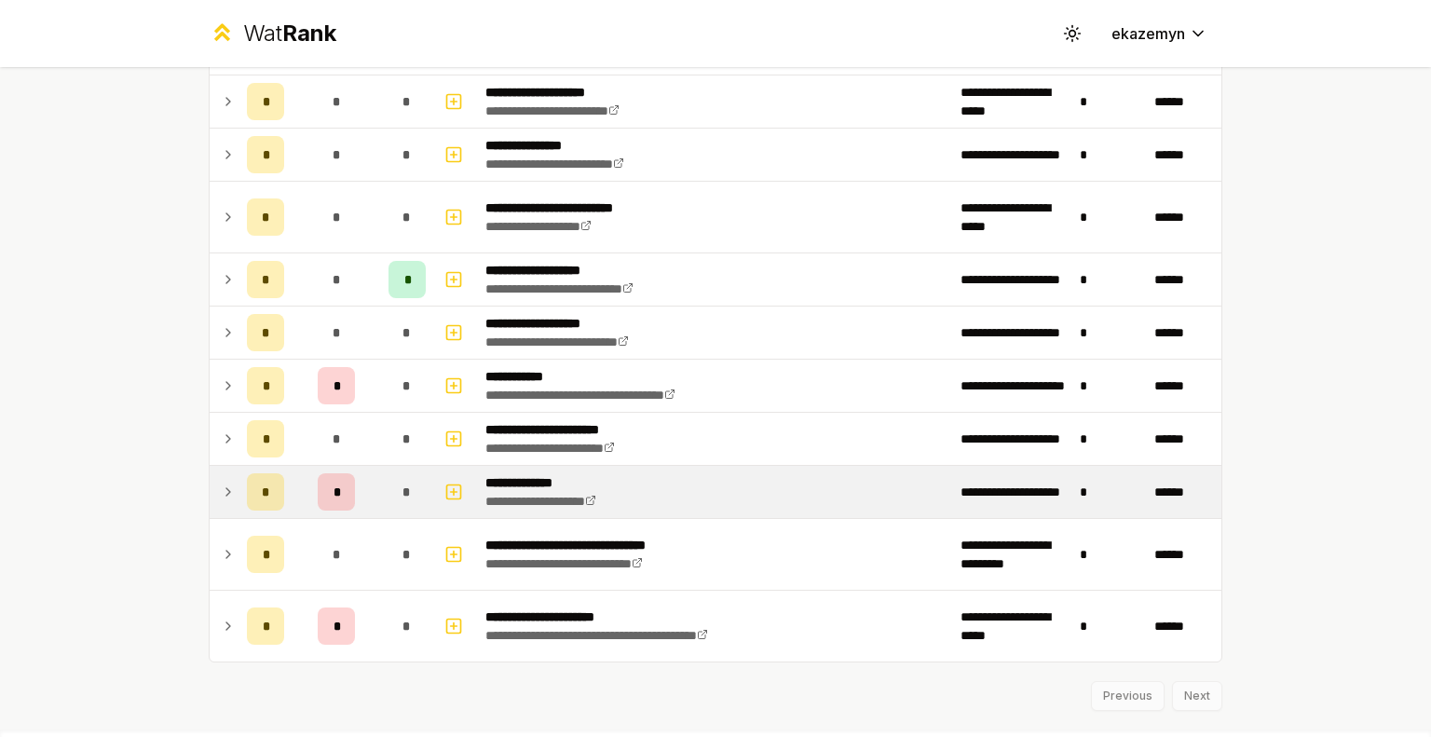
click at [370, 494] on td "*" at bounding box center [336, 492] width 89 height 52
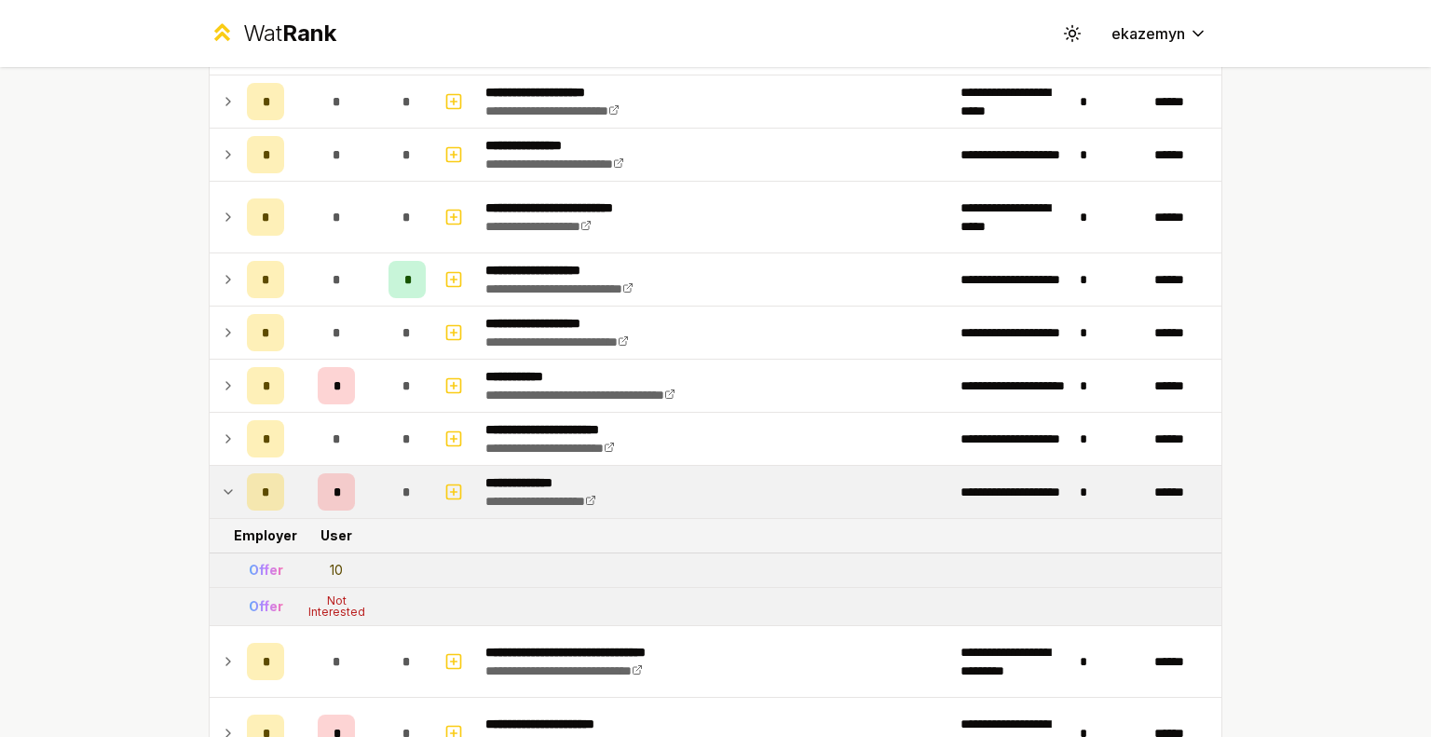
click at [370, 494] on td "*" at bounding box center [336, 492] width 89 height 52
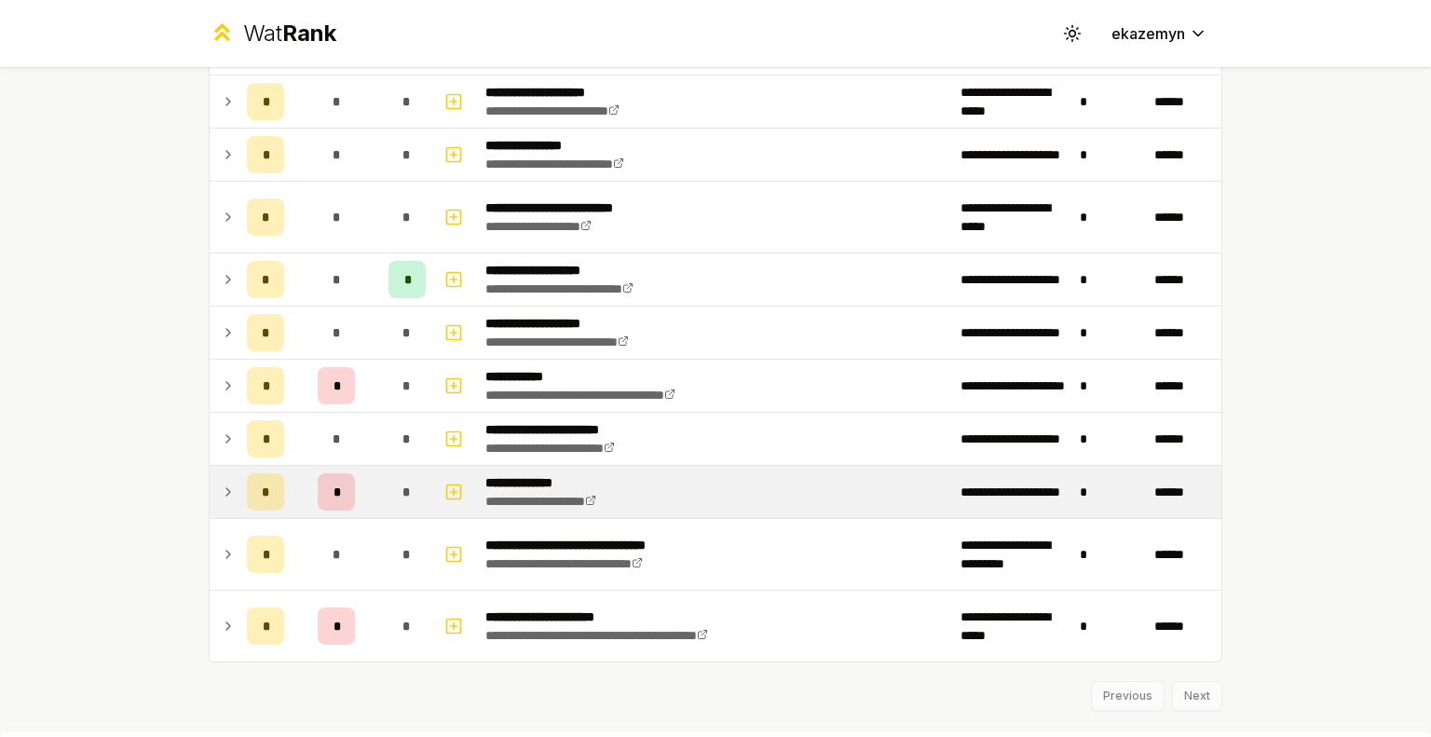
scroll to position [507, 0]
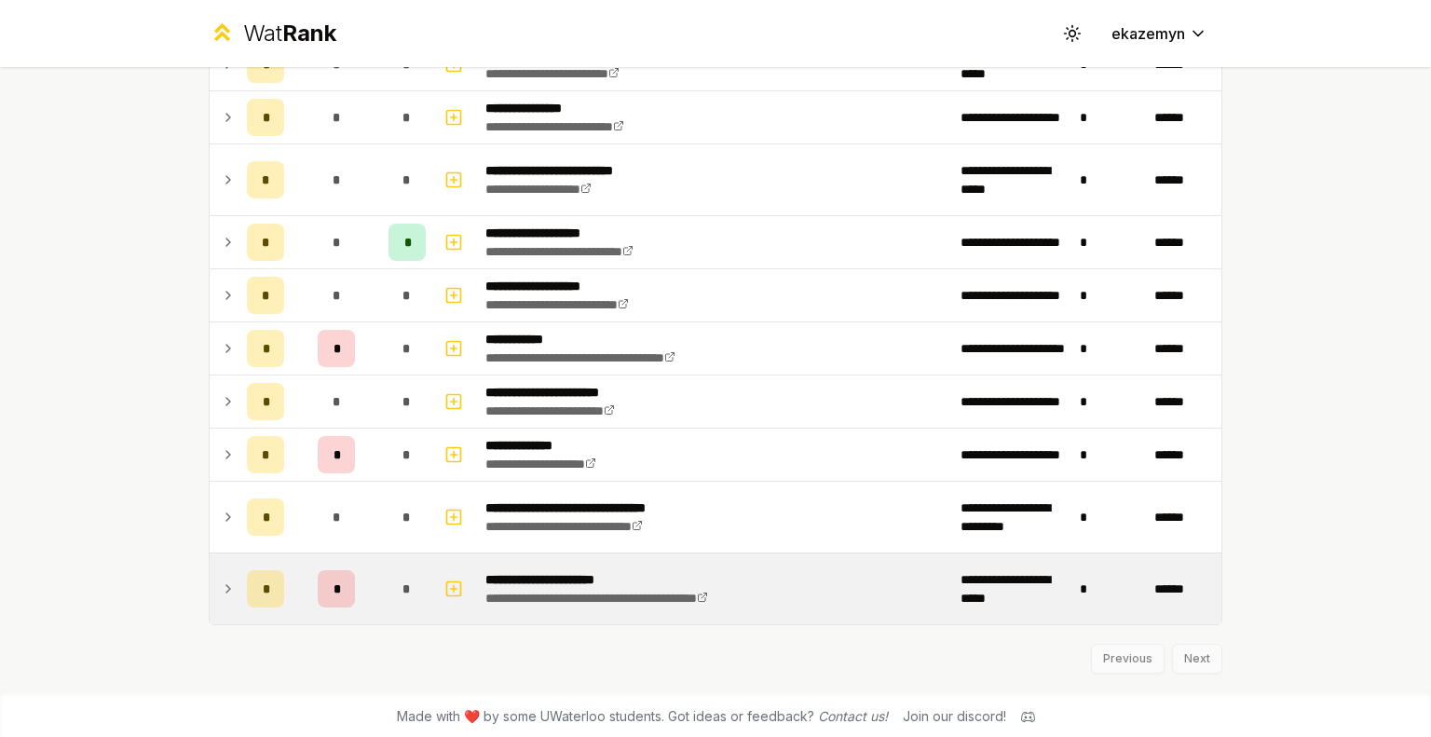
click at [381, 582] on td "*" at bounding box center [407, 589] width 52 height 71
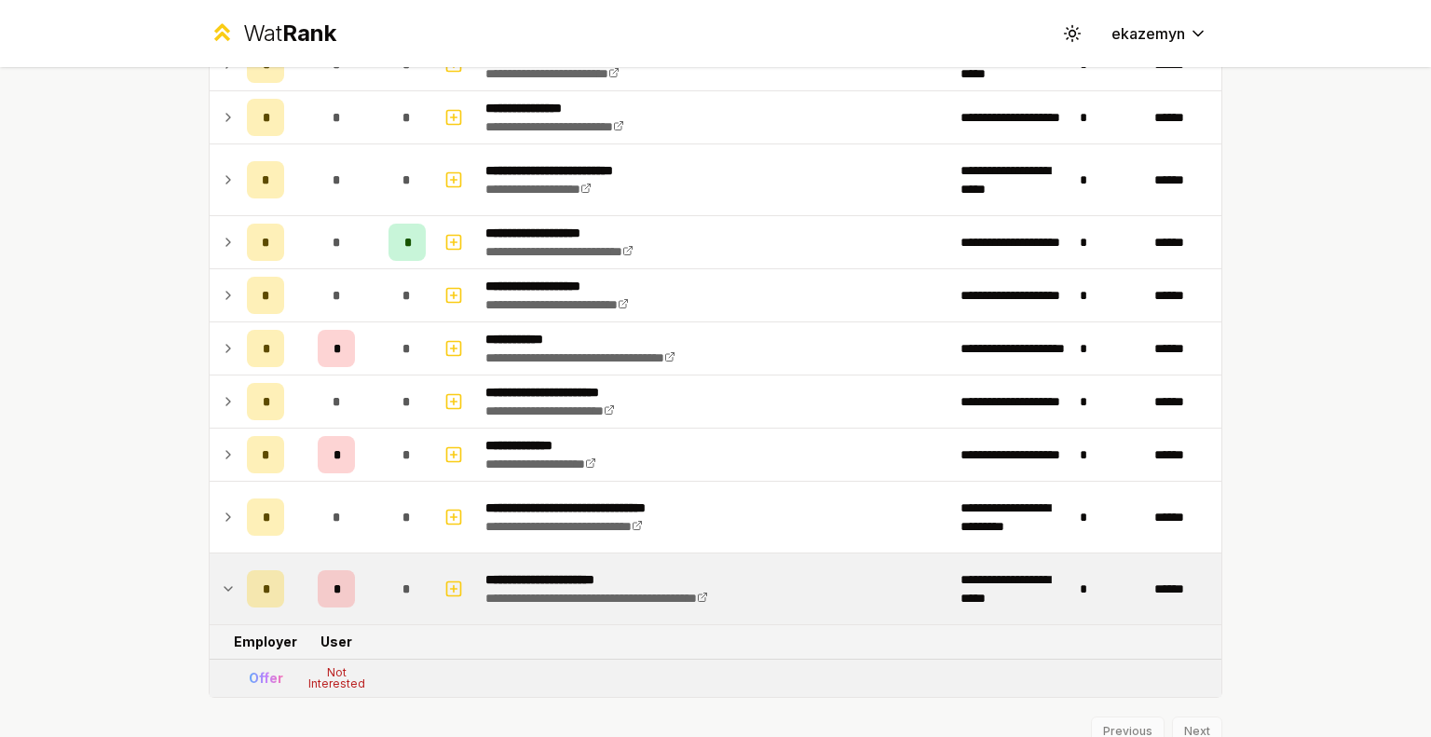
click at [381, 582] on td "*" at bounding box center [407, 589] width 52 height 71
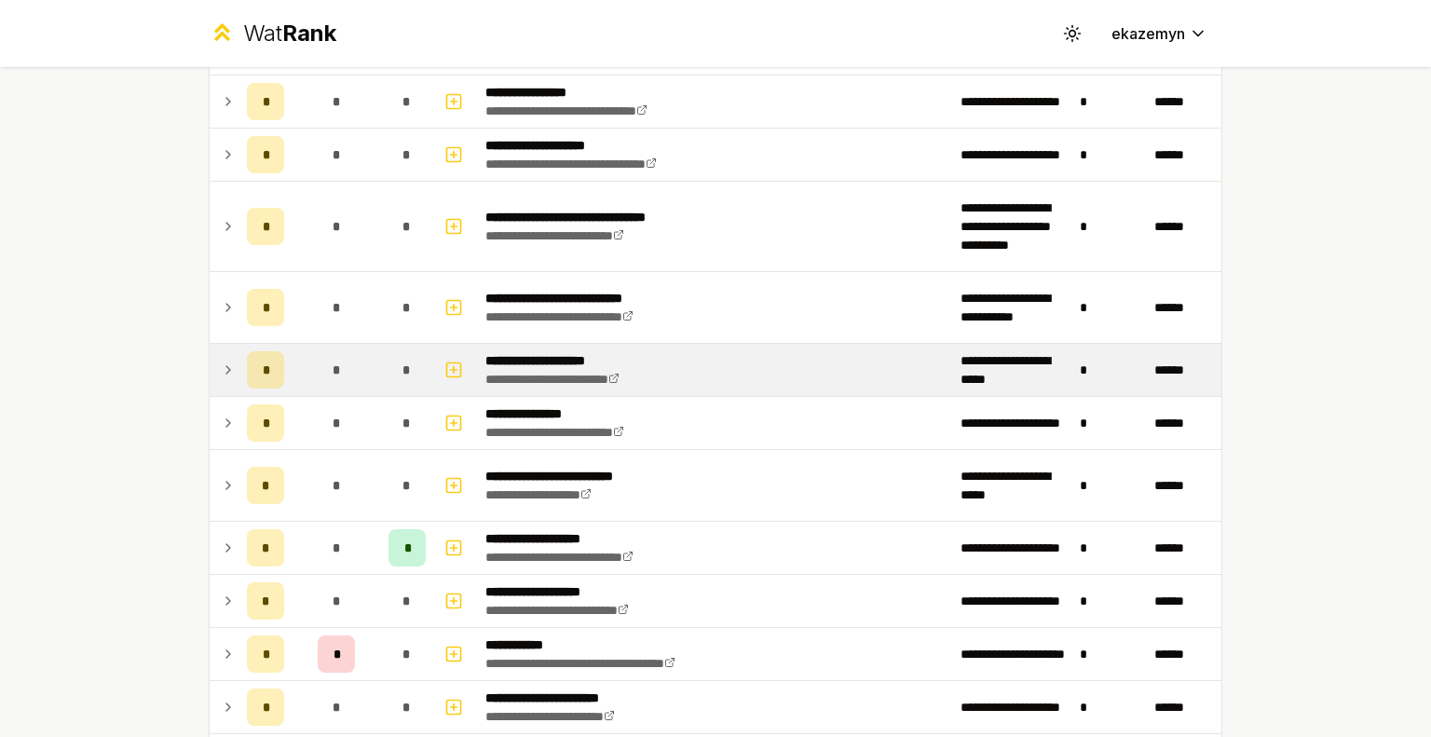
scroll to position [0, 0]
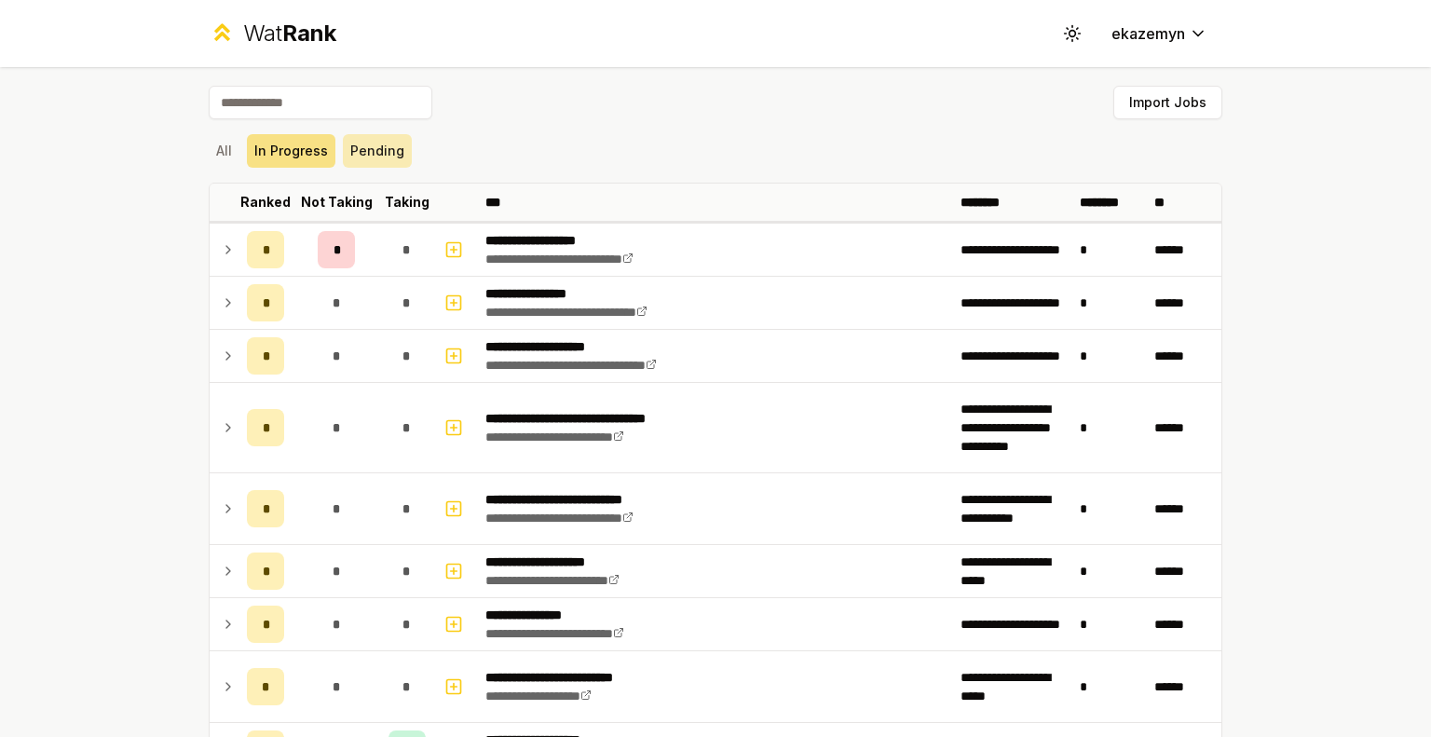
click at [354, 142] on button "Pending" at bounding box center [377, 151] width 69 height 34
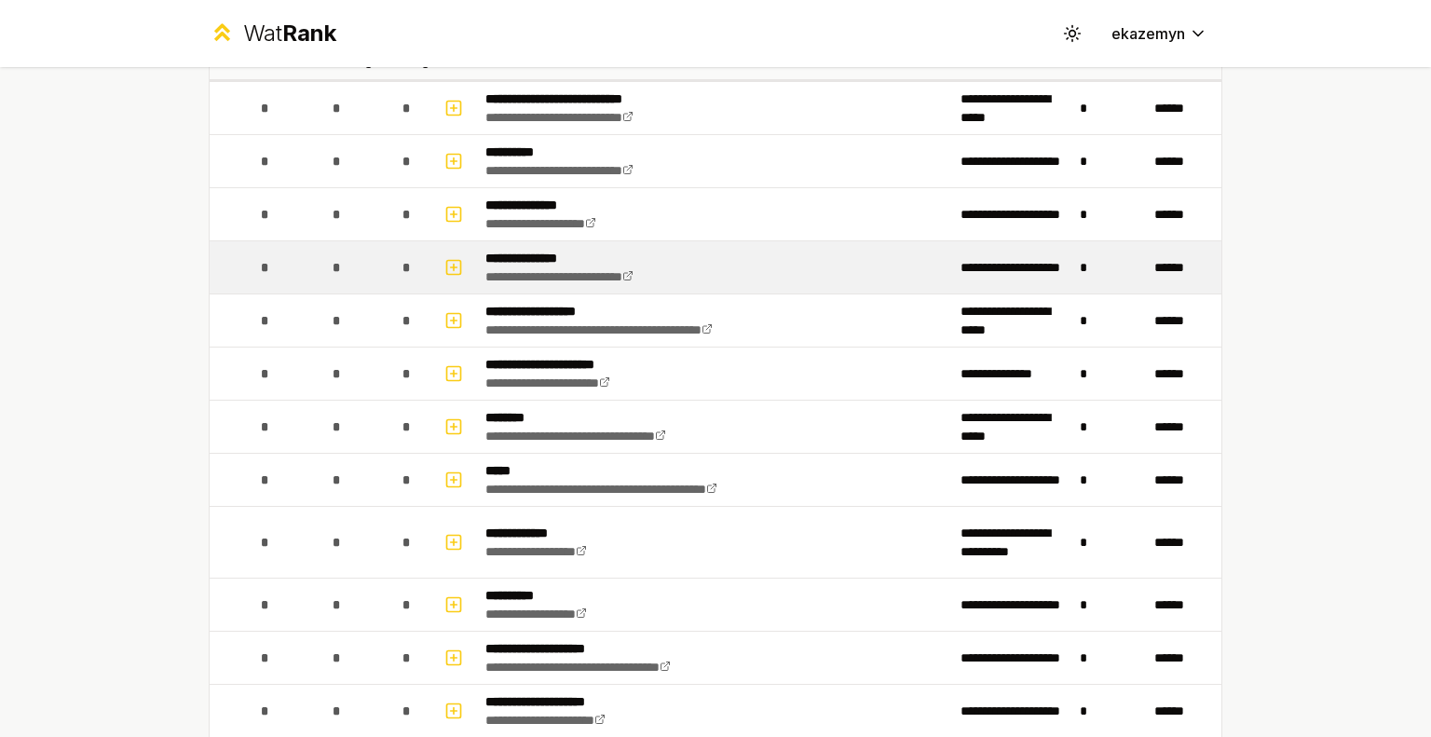
scroll to position [199, 0]
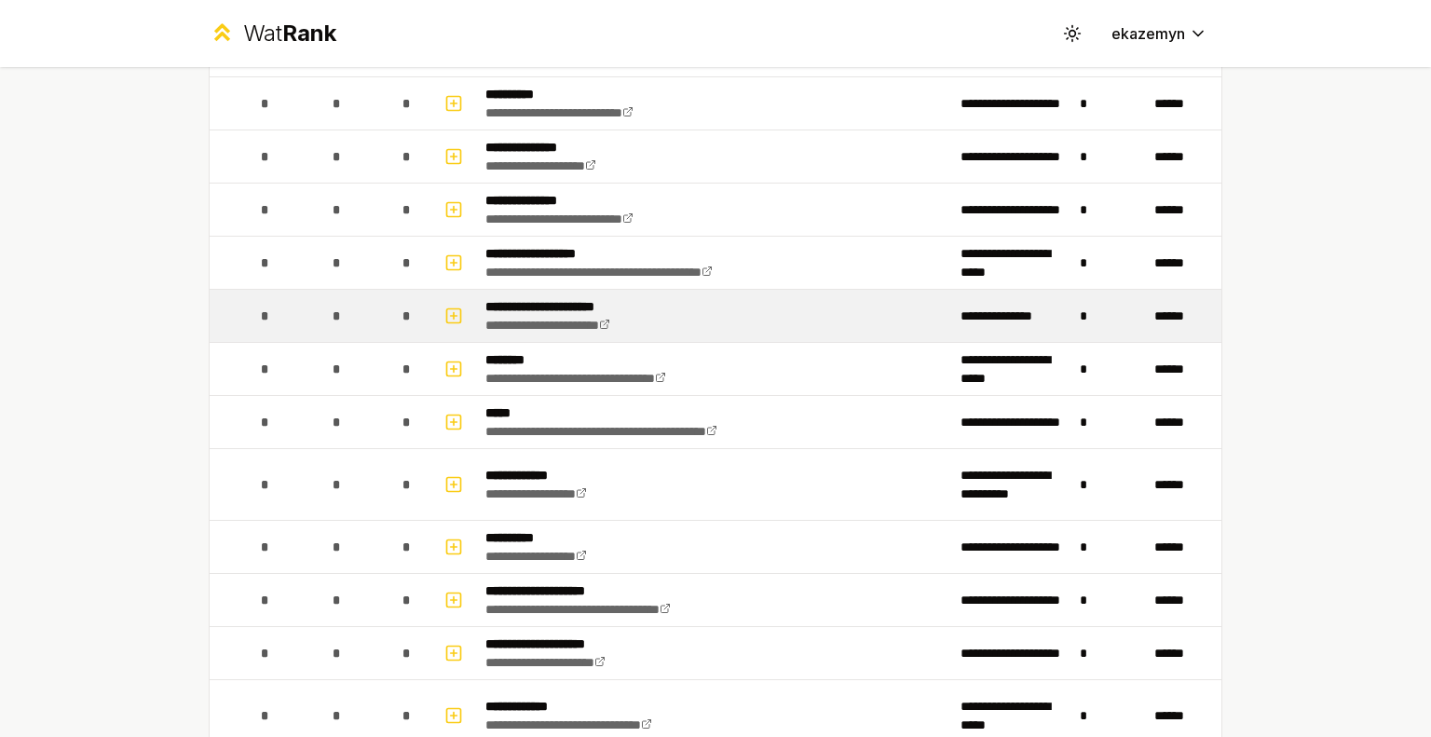
click at [403, 312] on span "*" at bounding box center [407, 316] width 8 height 19
click at [451, 313] on icon "button" at bounding box center [454, 316] width 19 height 22
select select
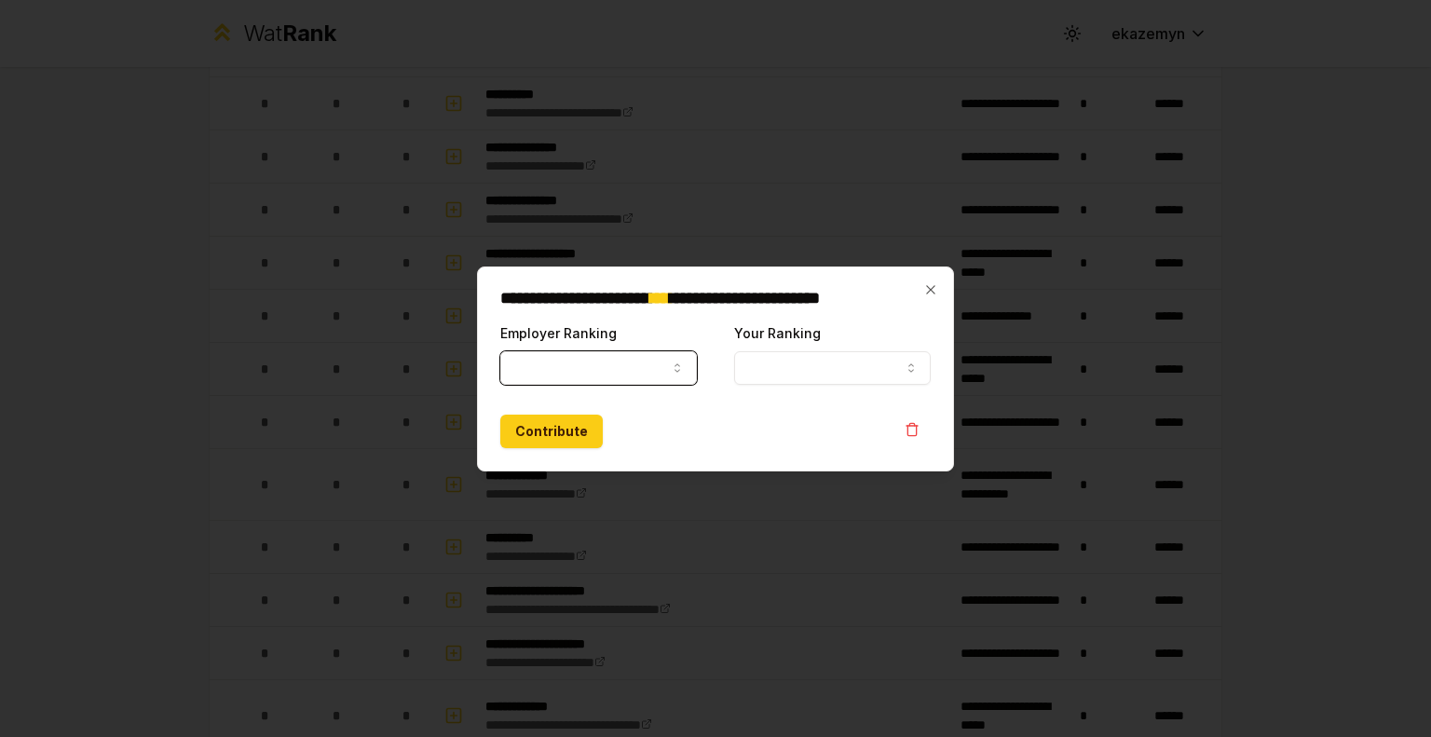
click at [596, 364] on button "Employer Ranking" at bounding box center [598, 368] width 197 height 34
select select "******"
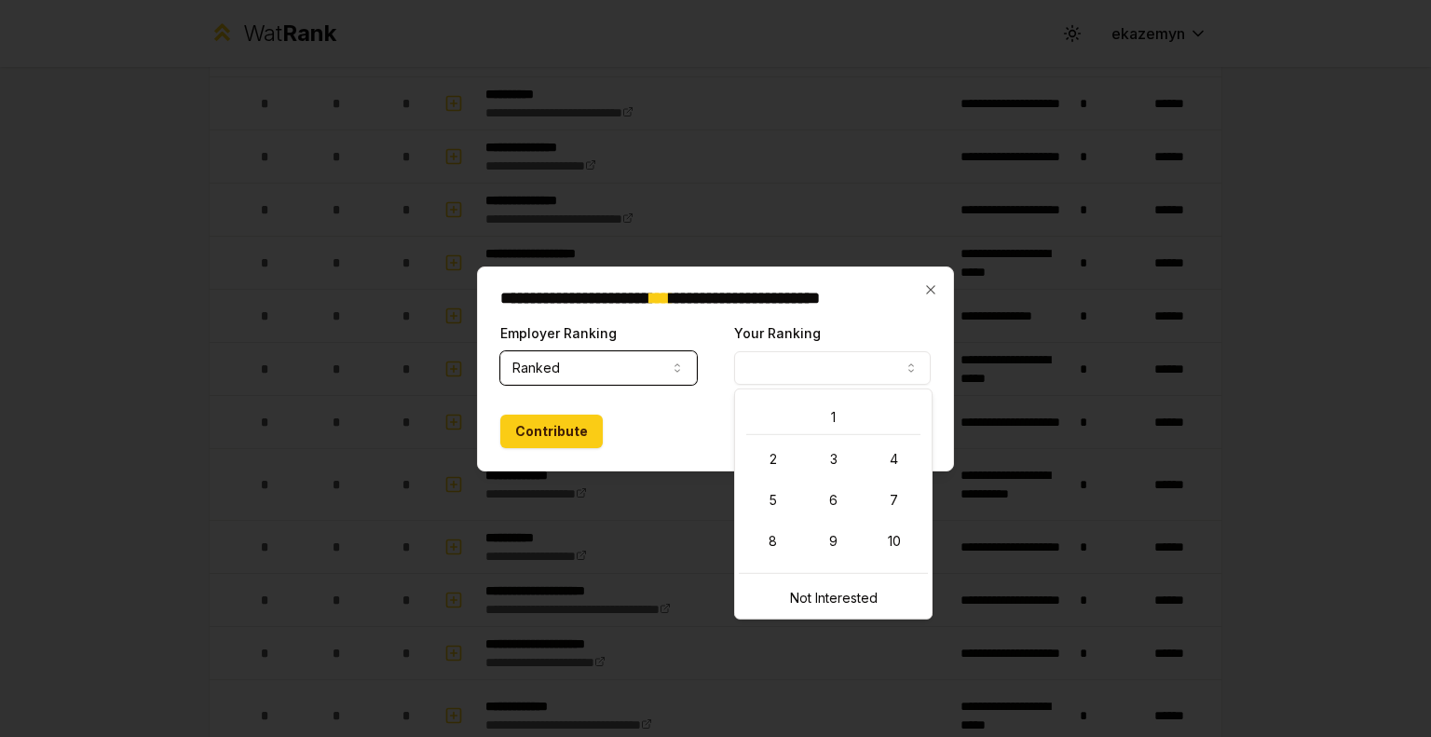
click at [783, 368] on button "Your Ranking" at bounding box center [832, 368] width 197 height 34
click at [934, 290] on icon "button" at bounding box center [931, 289] width 15 height 15
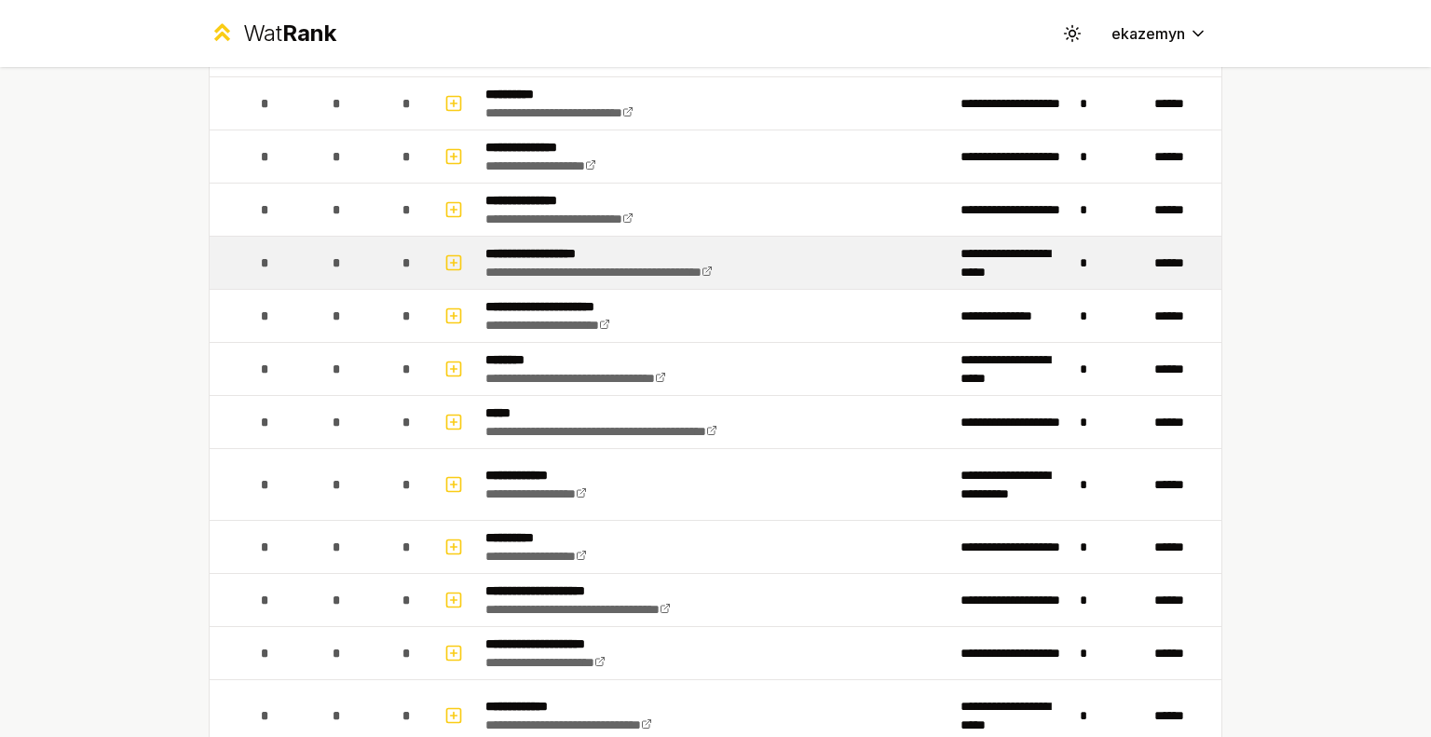
scroll to position [0, 0]
